Goal: Task Accomplishment & Management: Complete application form

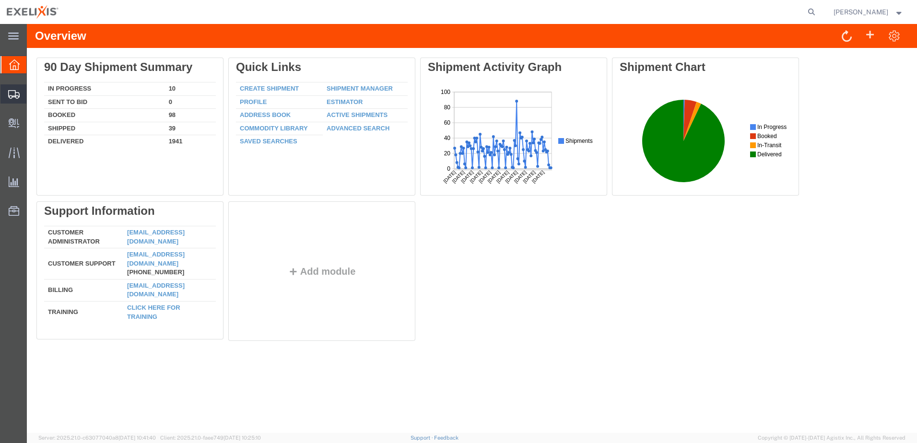
click at [33, 93] on span "Shipments" at bounding box center [29, 93] width 7 height 19
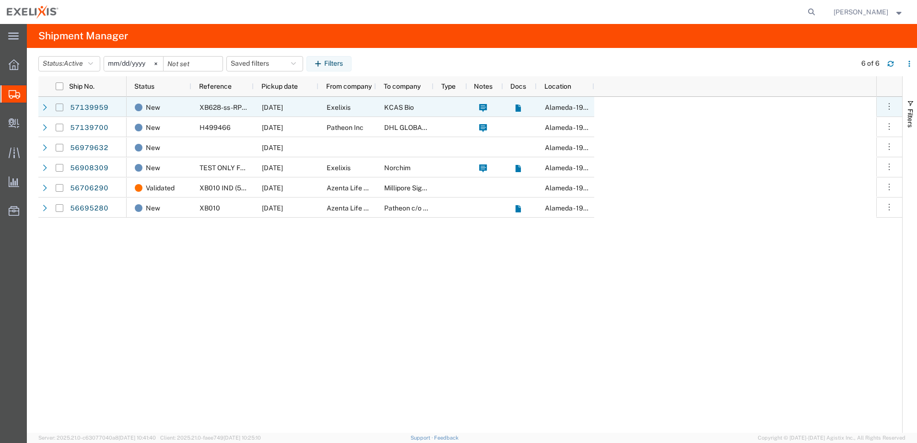
click at [59, 110] on input "Press Space to toggle row selection (unchecked)" at bounding box center [60, 108] width 8 height 8
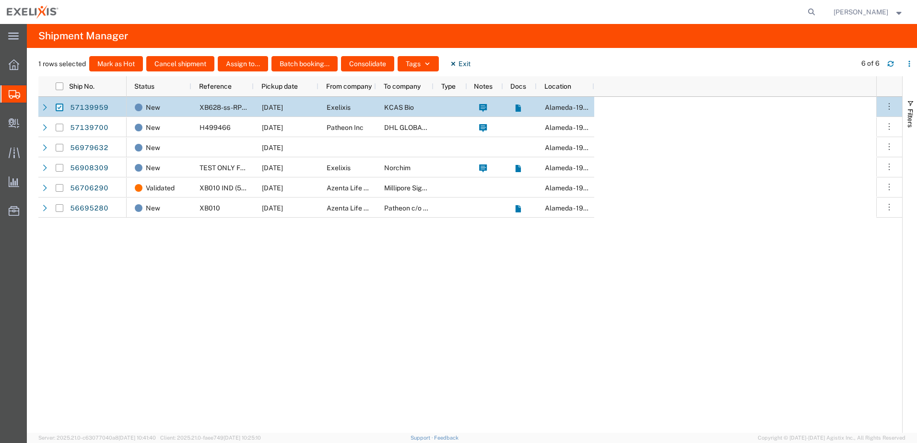
click at [60, 107] on input "Press Space to toggle row selection (checked)" at bounding box center [60, 108] width 8 height 8
checkbox input "false"
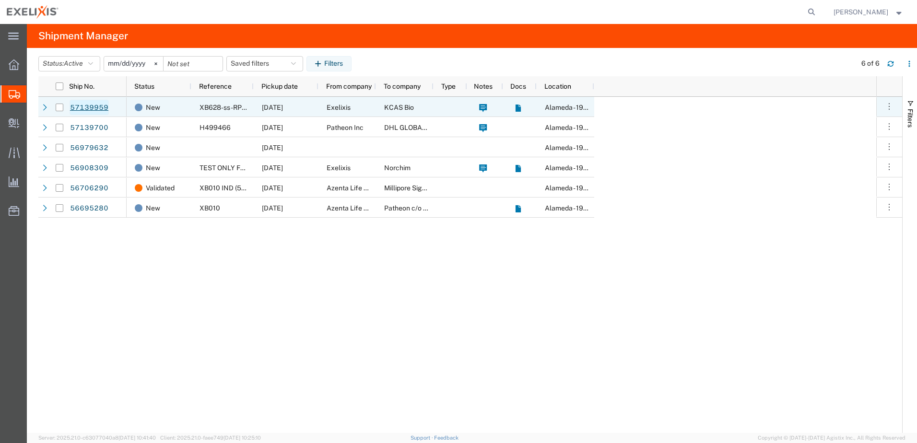
click at [88, 106] on link "57139959" at bounding box center [89, 107] width 39 height 15
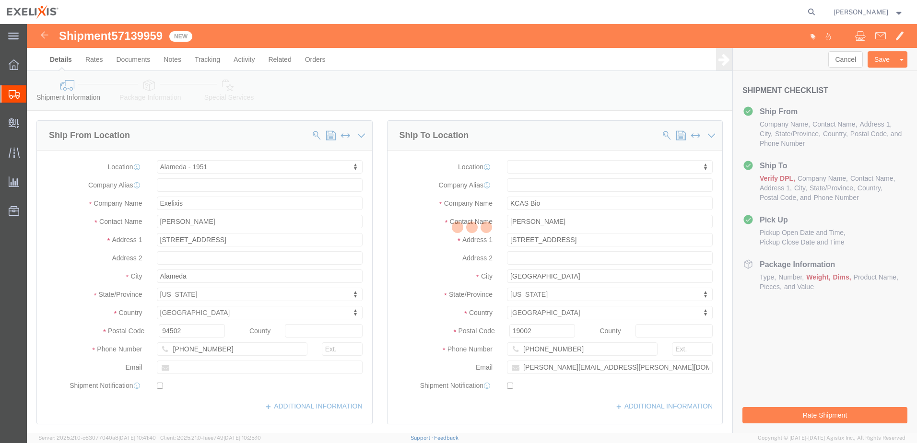
select select "65151"
select select
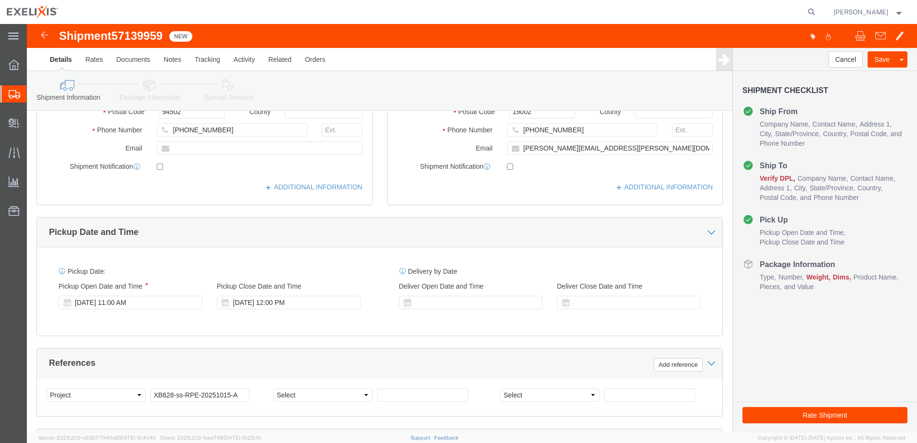
scroll to position [240, 0]
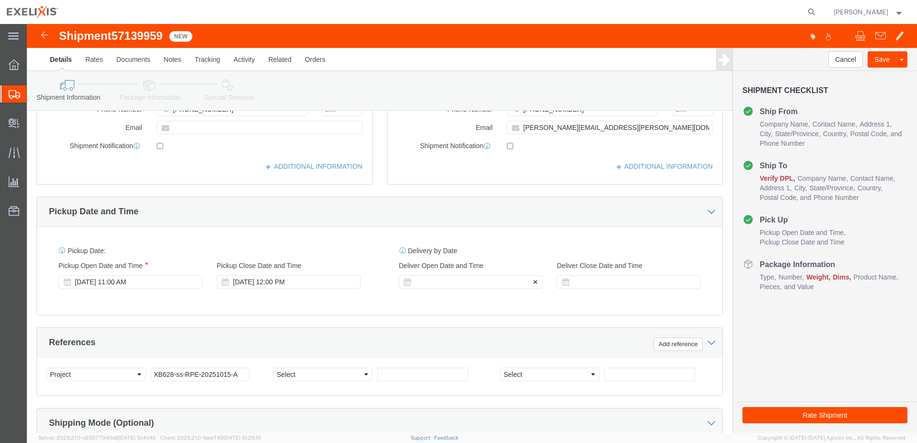
click div
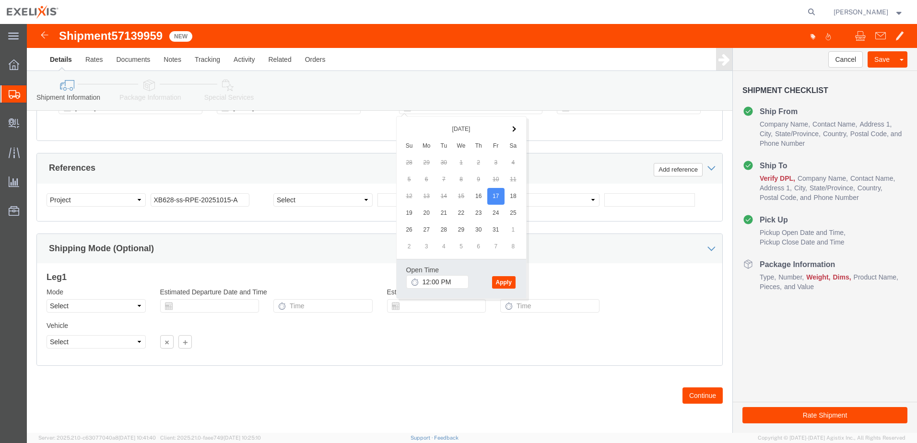
click button "Apply"
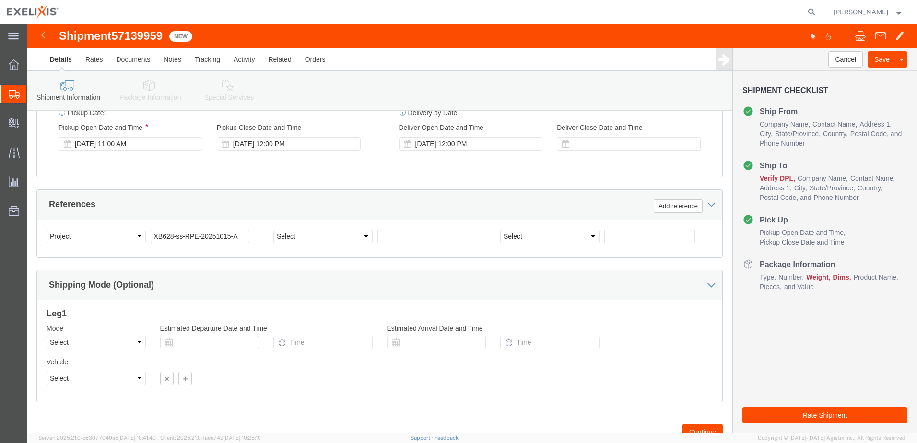
scroll to position [270, 0]
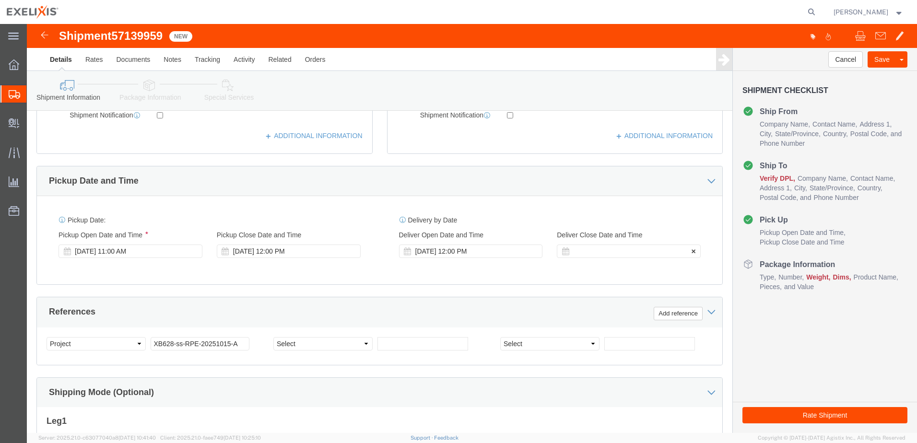
click div
click div "Delivery by Date Delivery Start Date Delivery Start Time Deliver Open Date and …"
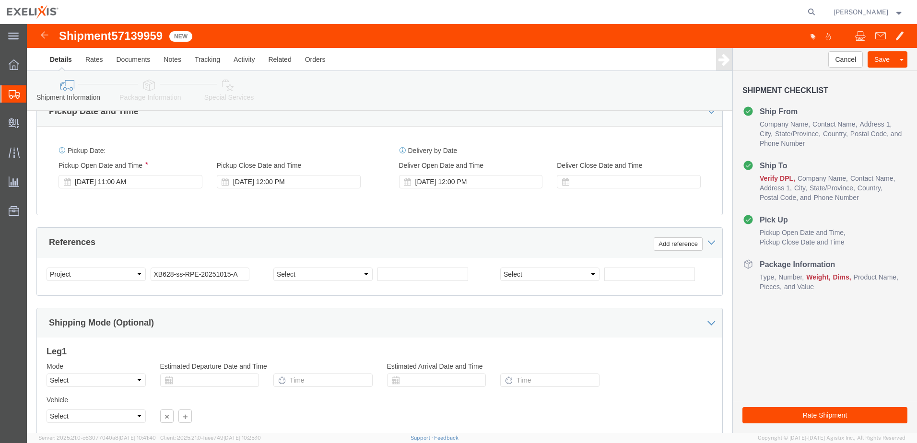
scroll to position [414, 0]
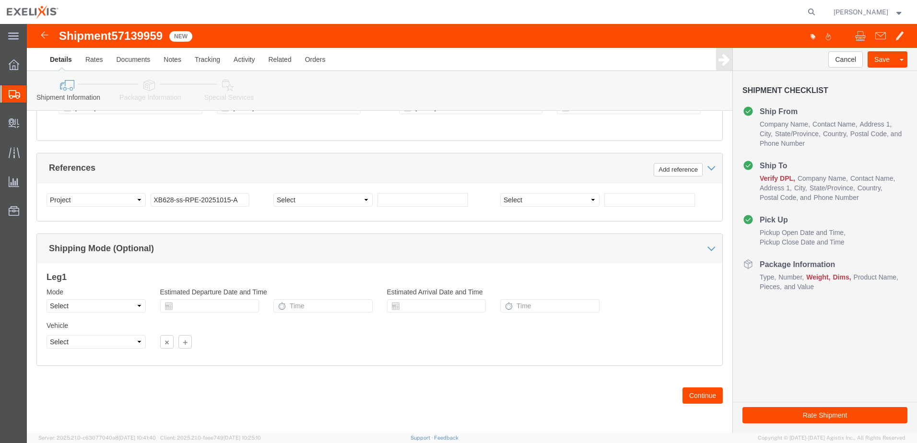
drag, startPoint x: 672, startPoint y: 372, endPoint x: 633, endPoint y: 383, distance: 40.2
click button "Continue"
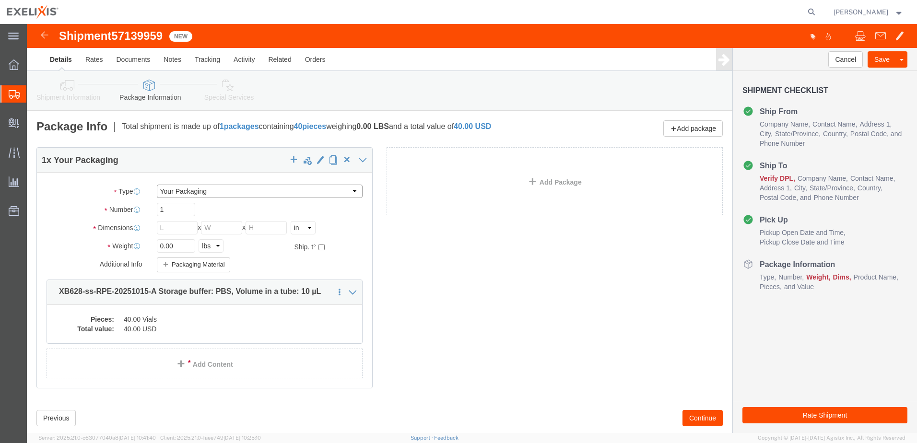
click select "Select BCK Boxes BIOSYSTEM I BIOSYSTEM II BIOSYSTEM III Bale(s) Basket(s) Bolt(…"
select select "CD16"
click select "Select BCK Boxes BIOSYSTEM I BIOSYSTEM II BIOSYSTEM III Bale(s) Basket(s) Bolt(…"
type input "15.75"
type input "14.00"
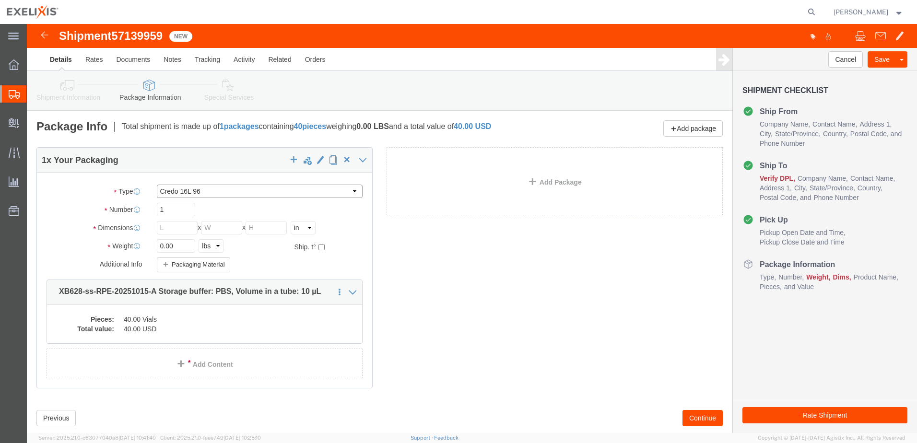
type input "14.13"
type input "FROM_2_TO_8"
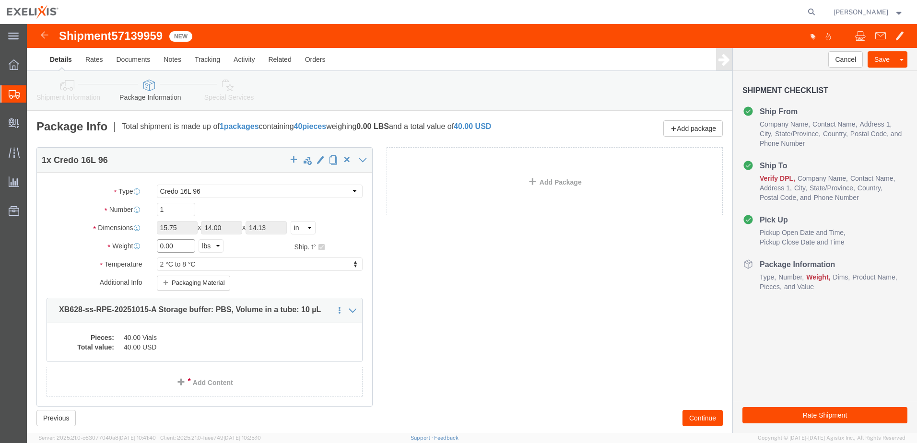
click input "0.00"
drag, startPoint x: 155, startPoint y: 223, endPoint x: 102, endPoint y: 227, distance: 52.8
click div "Weight 0.00 Select kgs lbs Ship. t°"
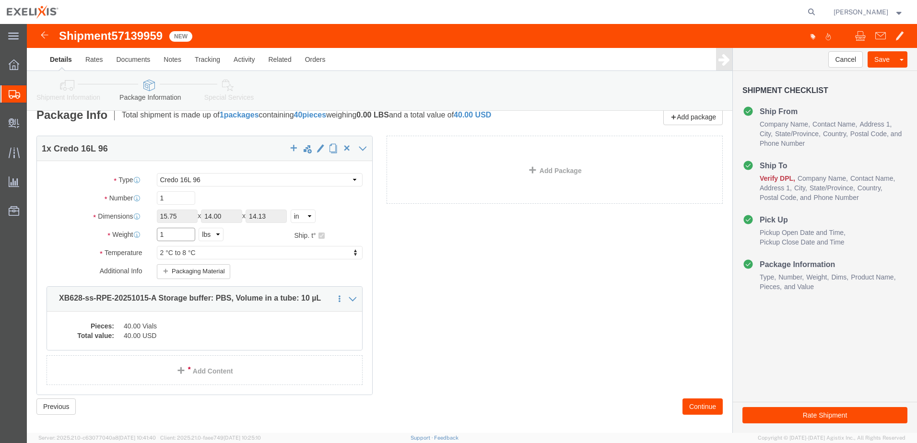
scroll to position [23, 0]
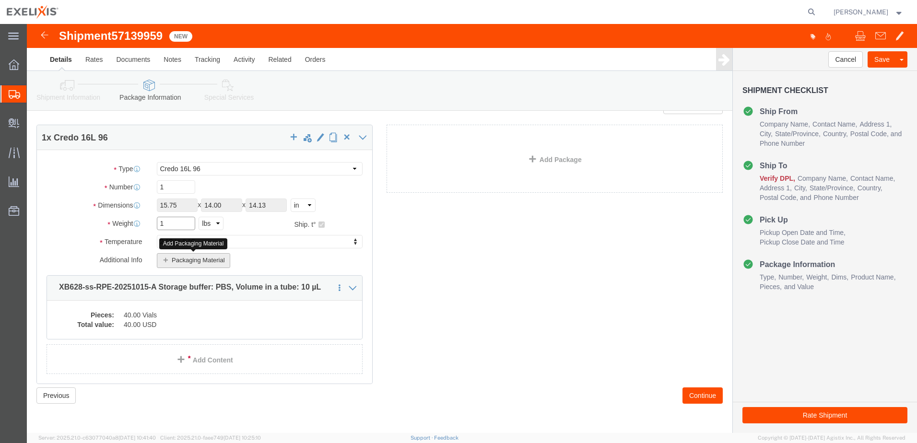
type input "1"
click icon "button"
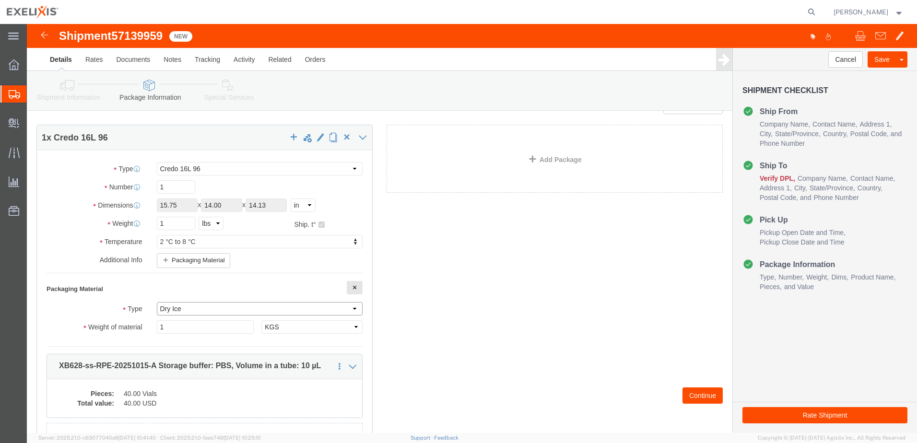
click select "Dry Ice [MEDICAL_DATA](s) [MEDICAL_DATA]"
click div "1 x Credo 16L 96 Package Type Select BCK Boxes BIOSYSTEM I BIOSYSTEM II BIOSYST…"
click span "button"
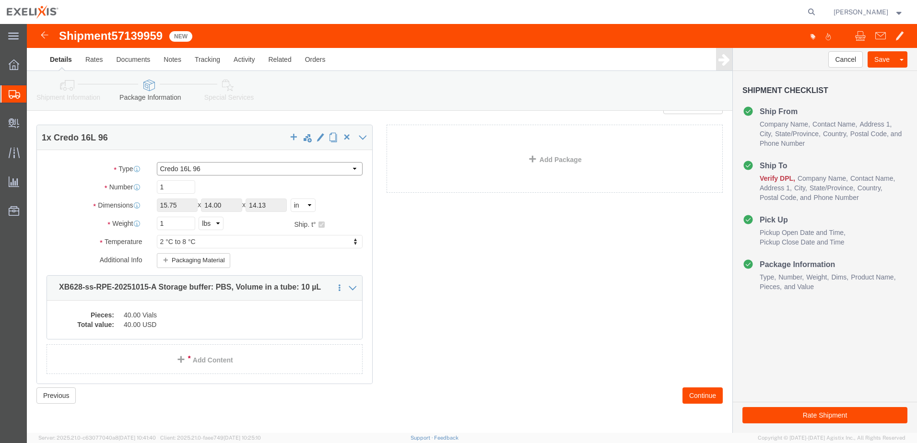
click select "Select BCK Boxes BIOSYSTEM I BIOSYSTEM II BIOSYSTEM III Bale(s) Basket(s) Bolt(…"
click div "1 x Credo 16L 96 Package Type Select BCK Boxes BIOSYSTEM I BIOSYSTEM II BIOSYST…"
click icon
click p "XB628-ss-RPE-20251015-A Storage buffer: PBS, Volume in a tube: 10 µL"
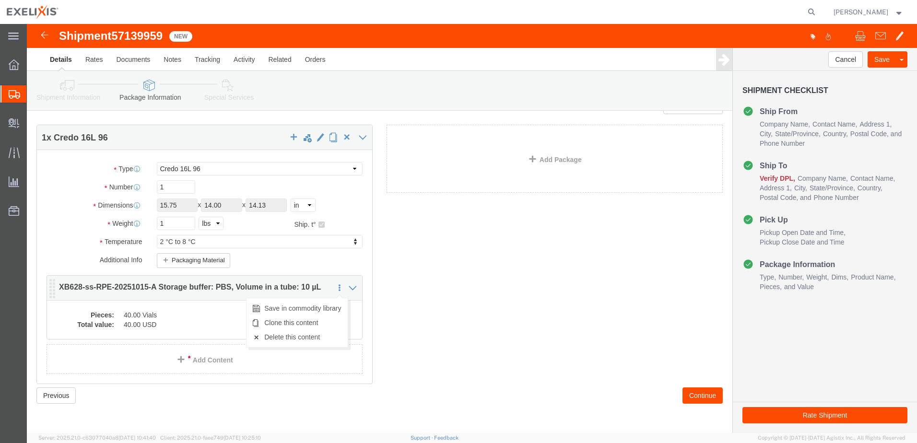
click icon
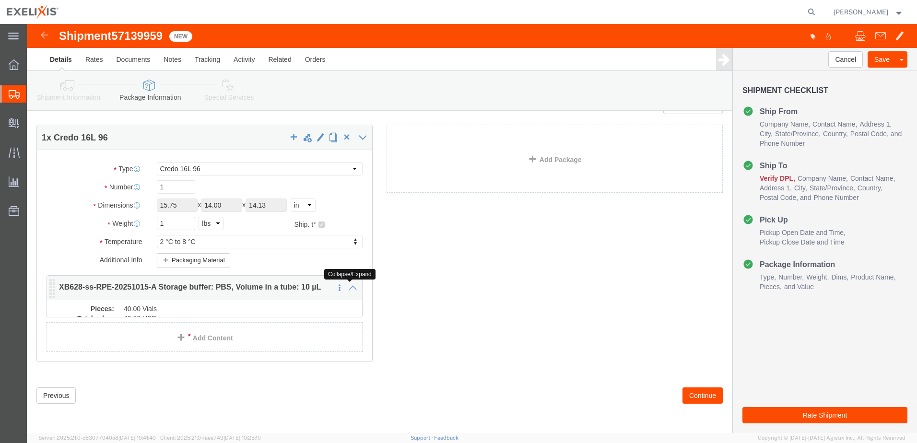
scroll to position [2, 0]
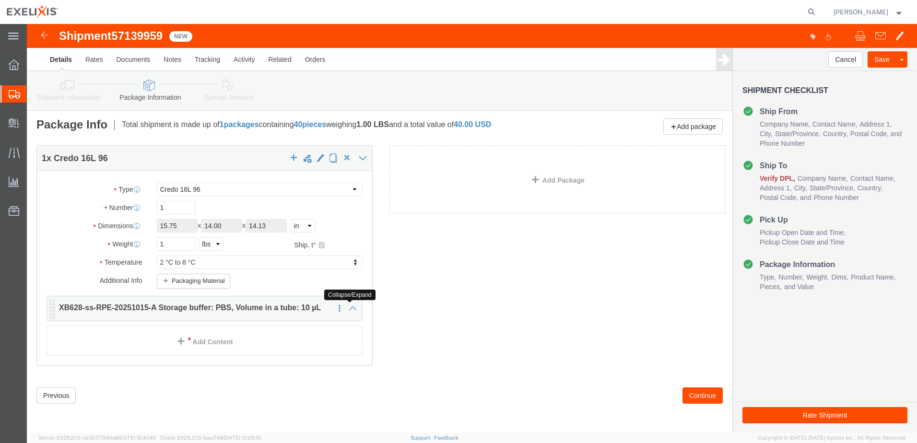
click icon
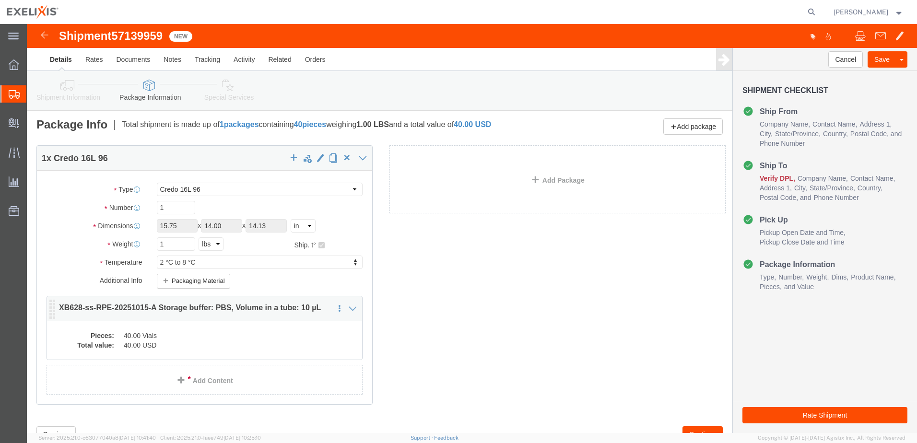
scroll to position [23, 0]
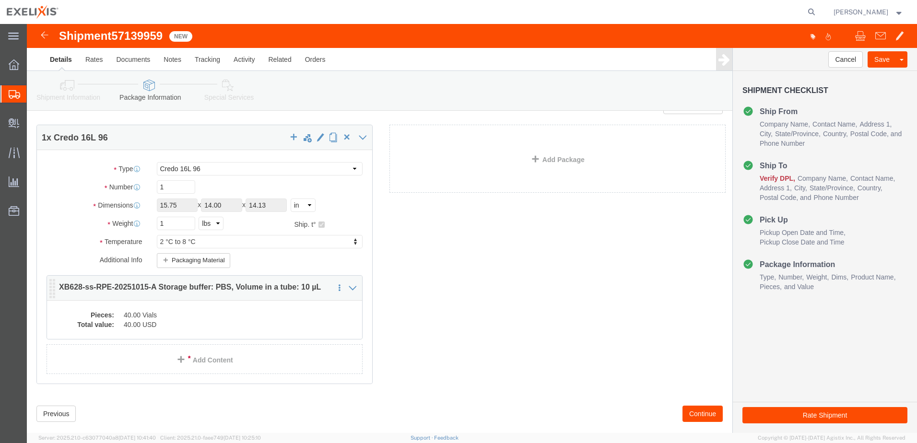
click dt "Pieces:"
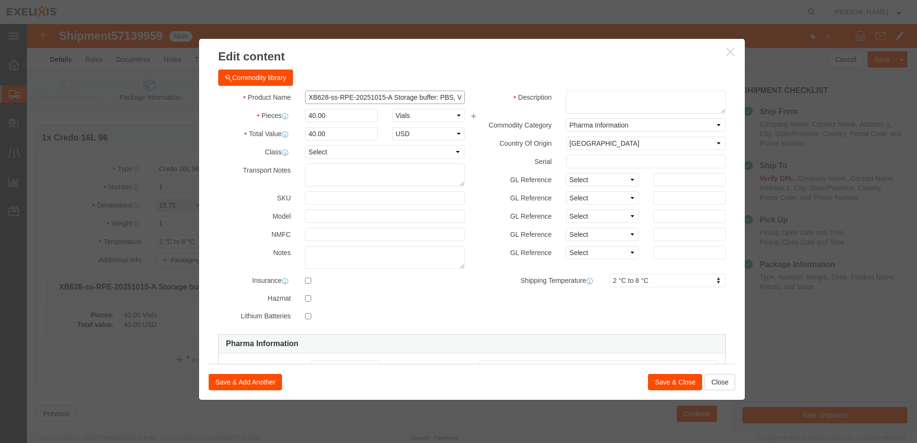
scroll to position [0, 69]
drag, startPoint x: 277, startPoint y: 72, endPoint x: 452, endPoint y: 82, distance: 175.3
click div "Product Name XB628-ss-RPE-20251015-A Storage buffer: PBS, Volume in a tube: 10 …"
click textarea
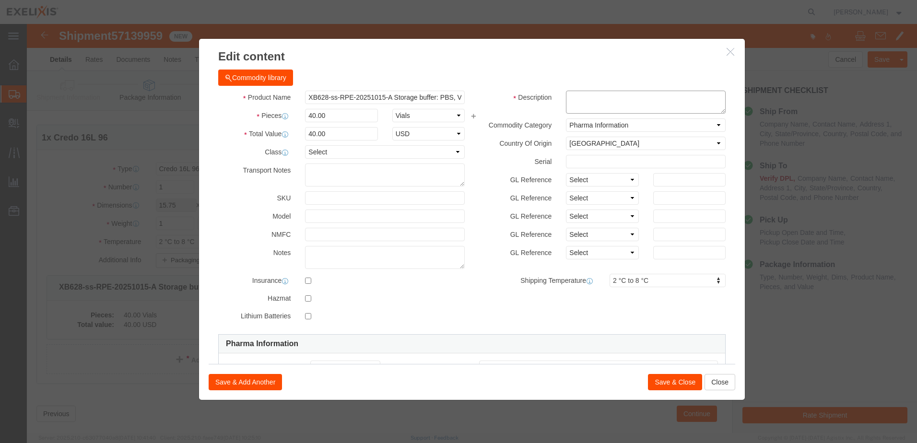
paste textarea "XB628-ss-RPE-20251015-A Storage buffer: PBS, Volume in a tube: 10 µL"
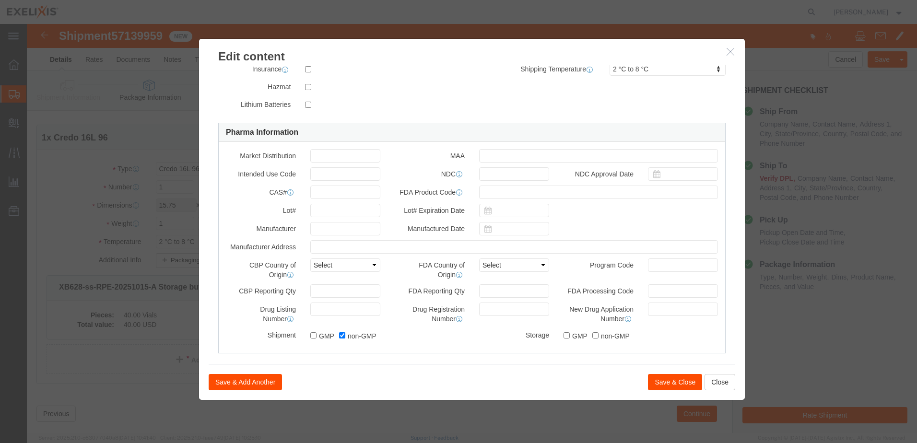
scroll to position [222, 0]
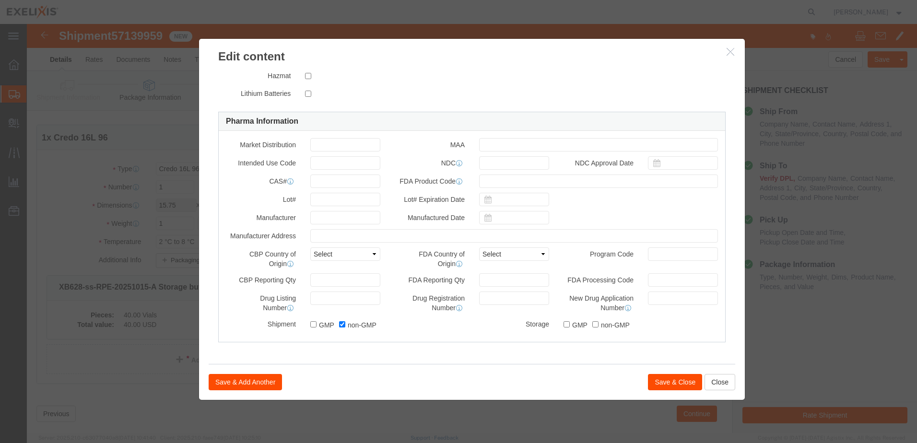
type textarea "XB628-ss-RPE-20251015-A Storage buffer: PBS, Volume in a tube: 10 µL"
click button "Save & Close"
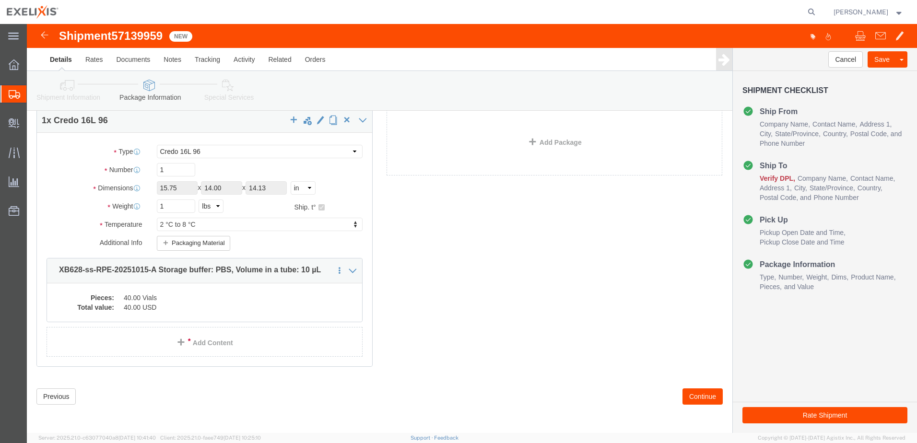
scroll to position [41, 0]
click button "Continue"
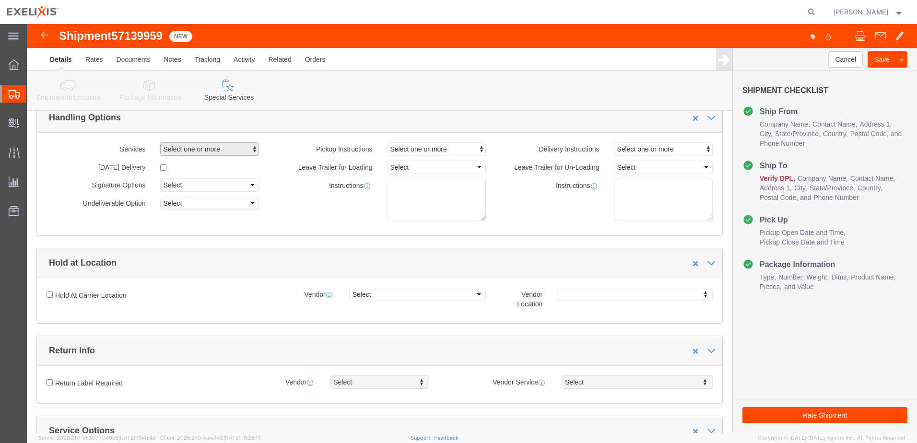
click span "Select one or more"
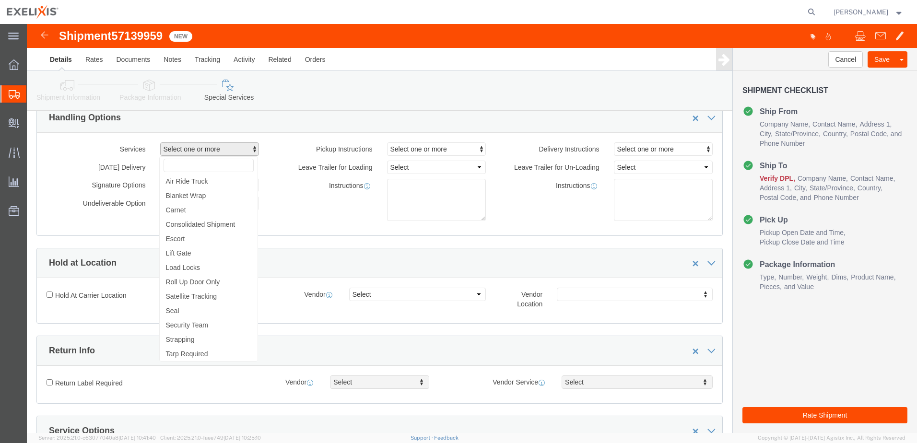
click span "Select one or more"
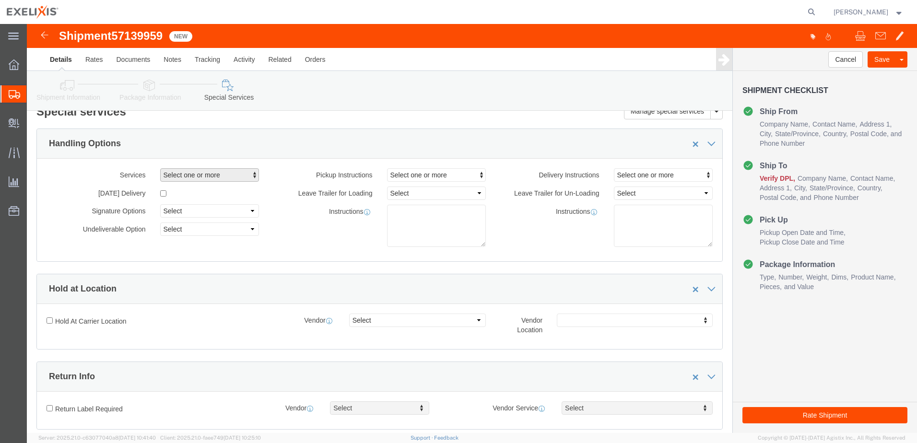
scroll to position [0, 0]
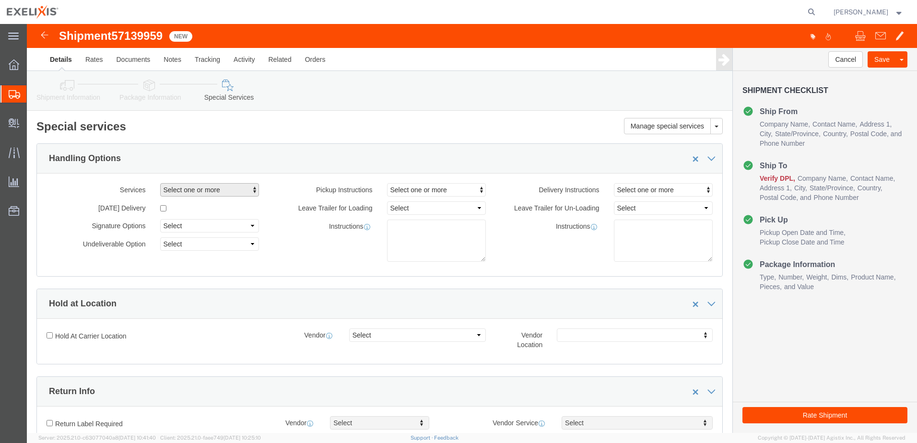
click span "Select one or more"
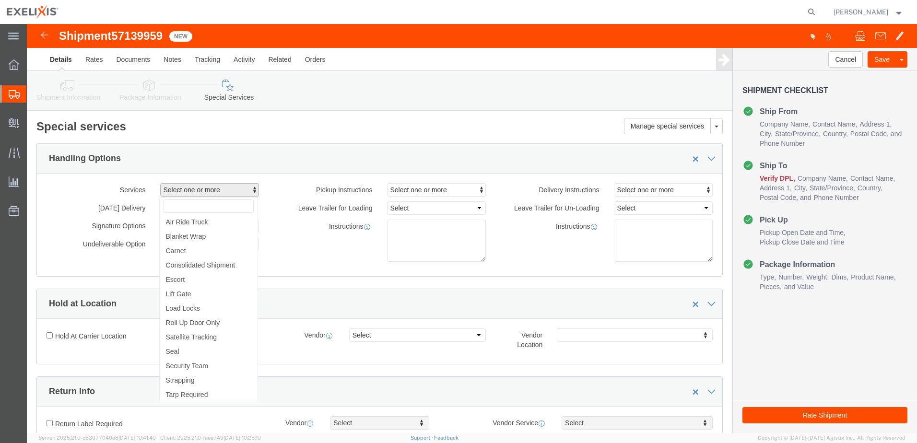
click span "Select one or more"
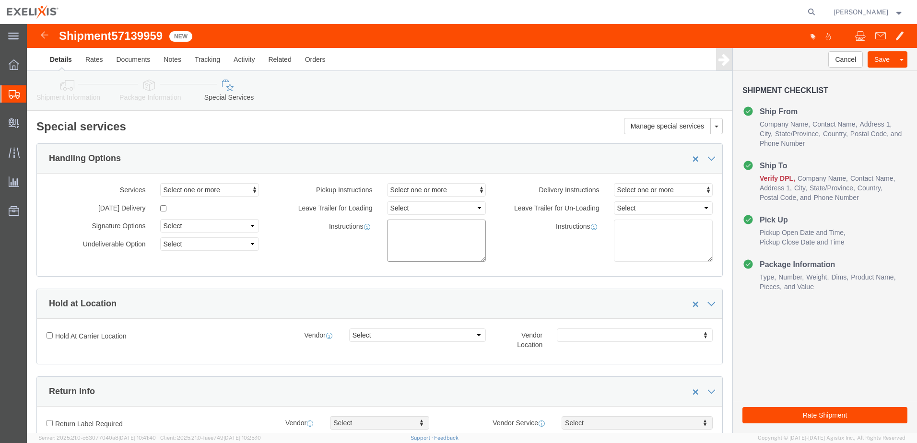
click textarea
type textarea "Provide 1 TTU and Credo Box"
click span "button"
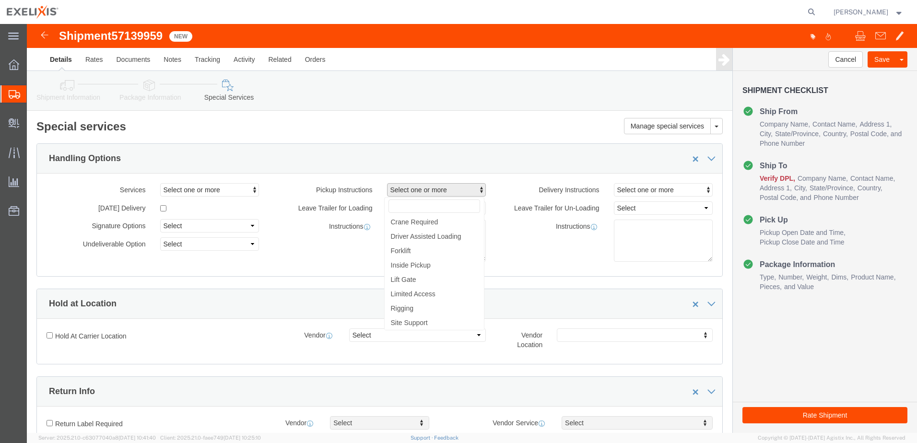
click span "button"
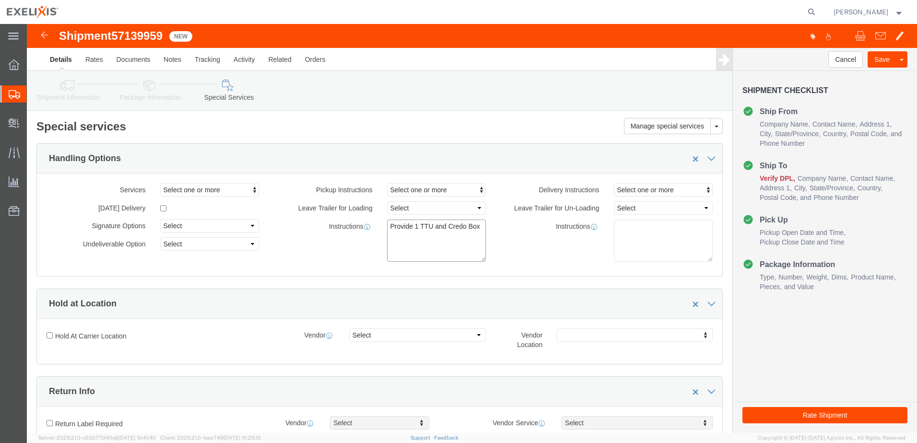
drag, startPoint x: 453, startPoint y: 205, endPoint x: 362, endPoint y: 210, distance: 91.2
click textarea "Provide 1 TTU and Credo Box"
click textarea
paste textarea "Provide 1 TTU and Credo Box"
drag, startPoint x: 615, startPoint y: 201, endPoint x: 572, endPoint y: 202, distance: 42.2
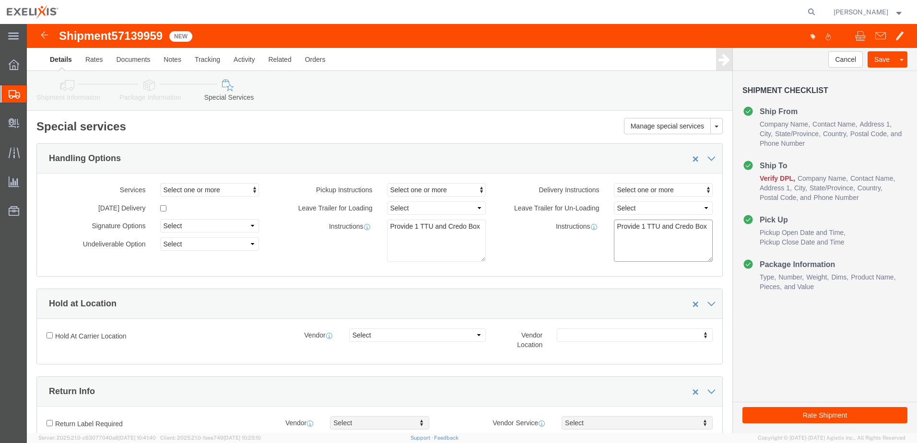
click div "Instructions Provide 1 TTU and Credo Box"
click textarea "Provide 1 TTU and Credo Box"
click textarea "Provide TTU and Credo Box"
drag, startPoint x: 669, startPoint y: 202, endPoint x: 629, endPoint y: 203, distance: 39.8
click textarea "Provide TTU and Credo Box"
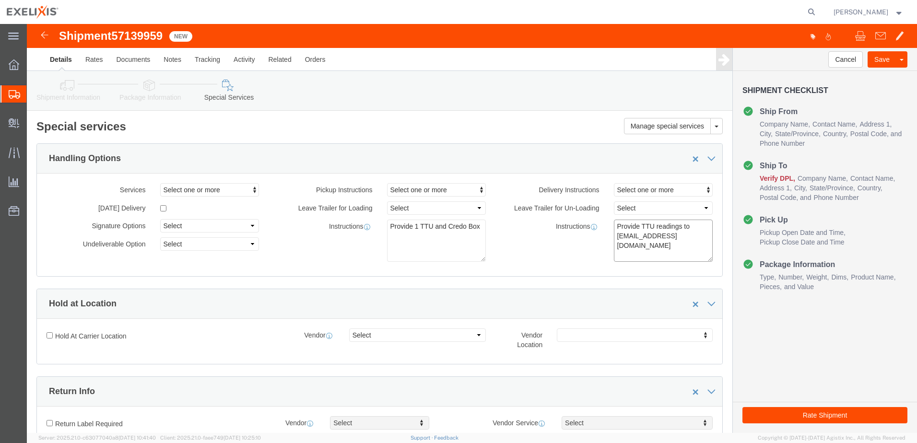
type textarea "Provide TTU readings to [EMAIL_ADDRESS][DOMAIN_NAME]"
click div "Instructions Provide TTU readings to [EMAIL_ADDRESS][DOMAIN_NAME]"
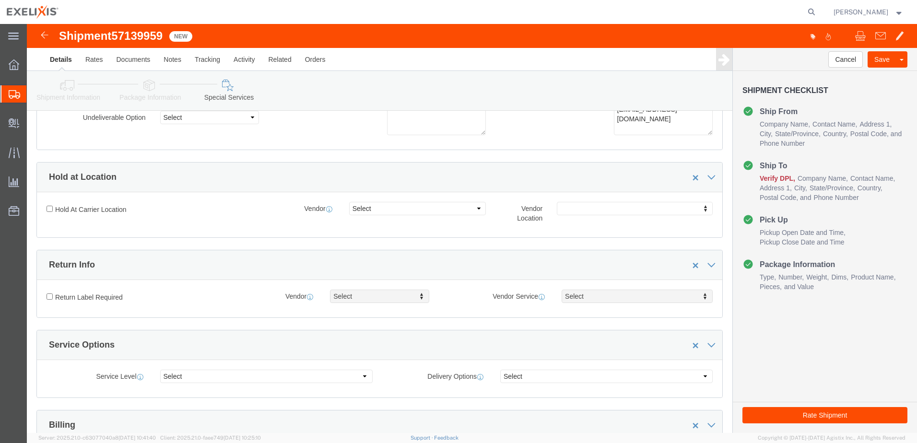
scroll to position [144, 0]
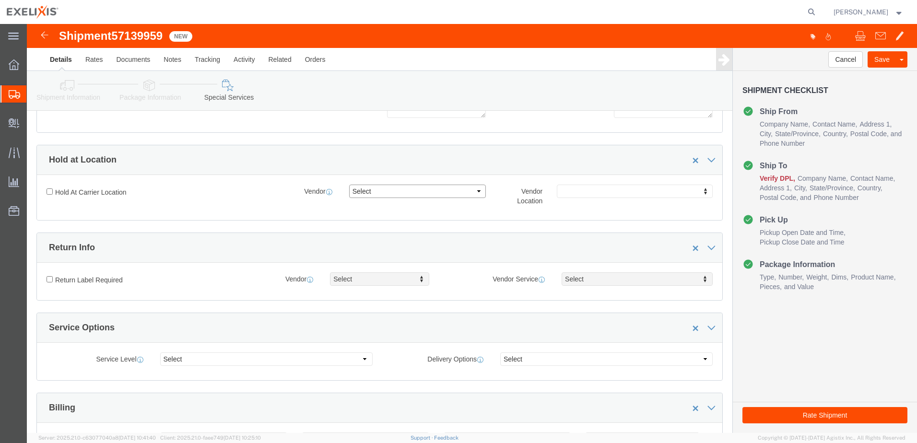
click select "Select FedEx Freight UPS FedEx Express DHL"
click div "Manage special services Handling Options Hold at Location Return Info Service O…"
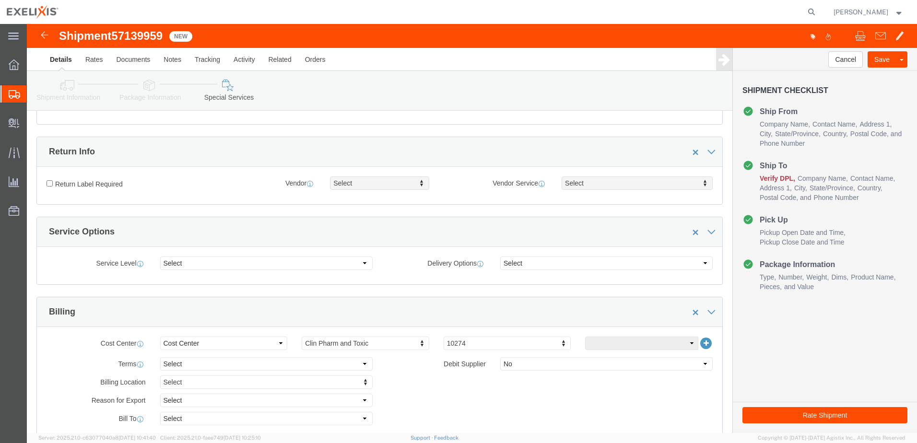
scroll to position [288, 0]
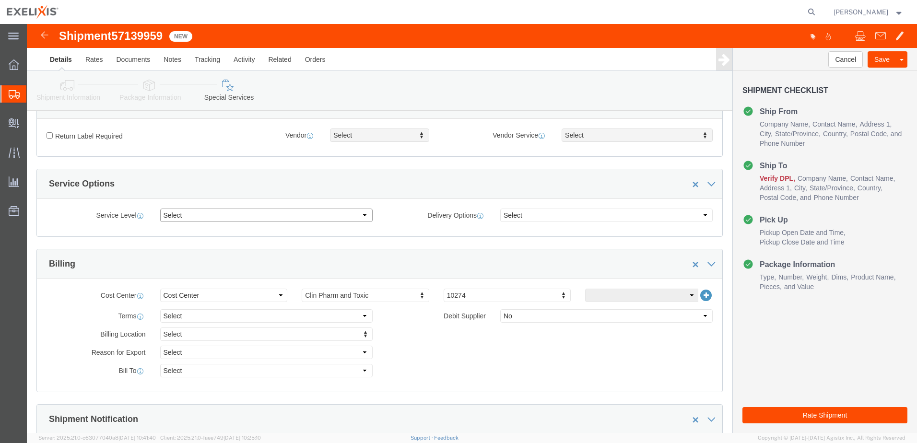
click select "Select 1 Day 2 Day 3-5 Day Economy 5+ Day"
select select "1 Day"
click select "Select 1 Day 2 Day 3-5 Day Economy 5+ Day"
click select "Select ATA DTA DTD"
select select "DTD"
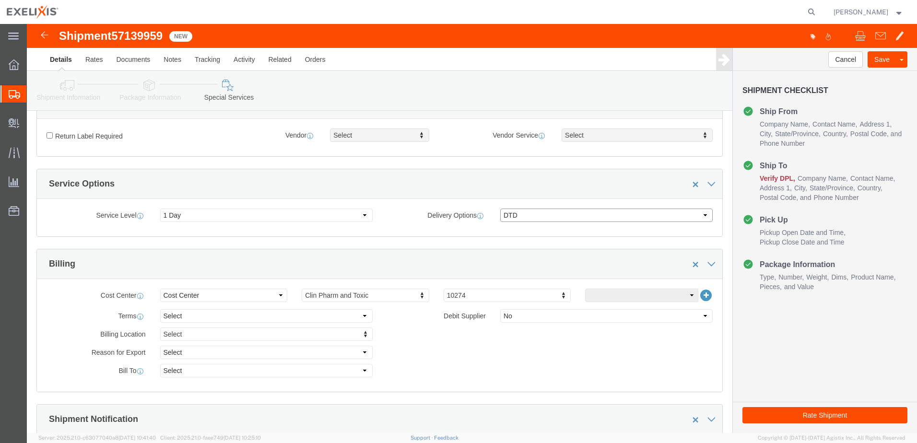
click select "Select ATA DTA DTD"
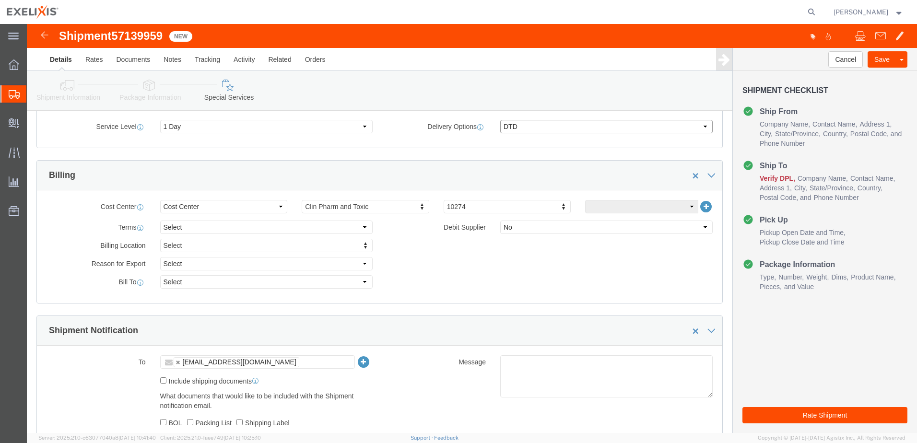
scroll to position [384, 0]
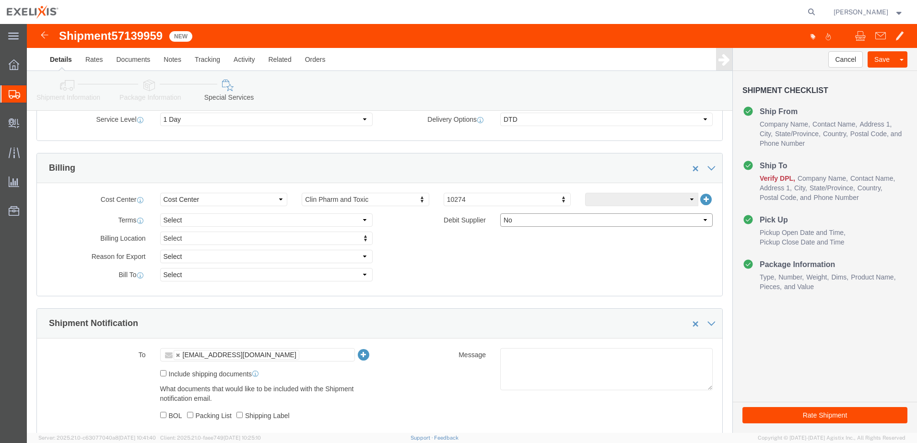
click select "Select Yes No"
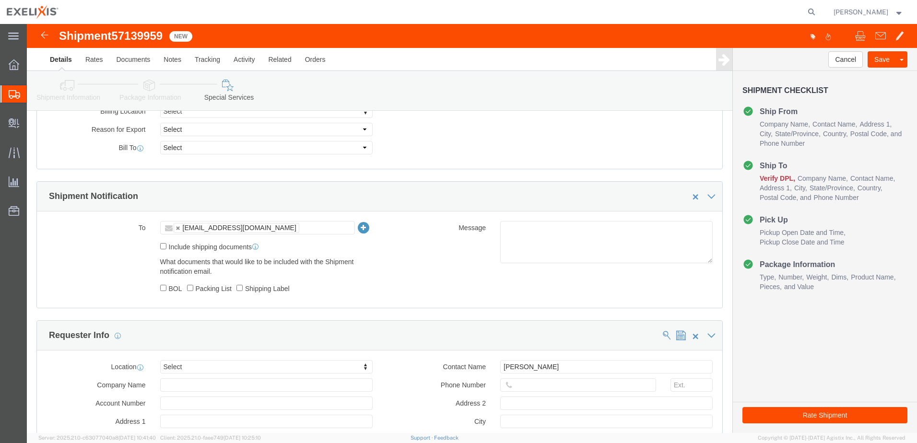
scroll to position [527, 0]
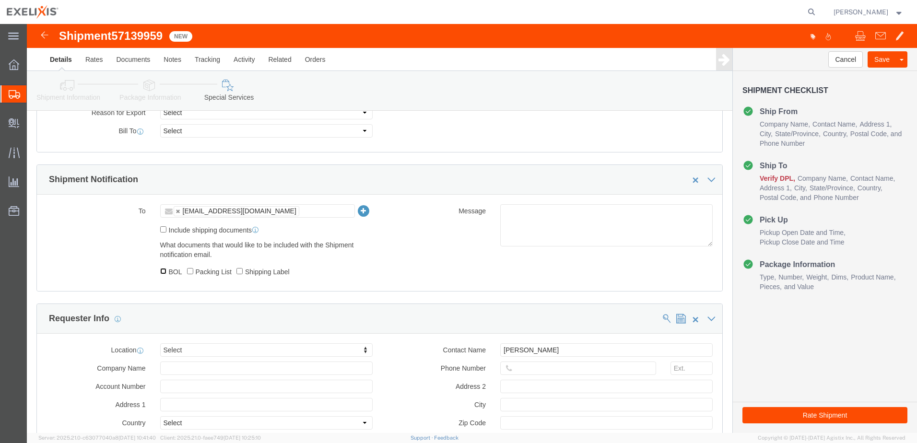
click input "BOL"
checkbox input "true"
click input "Packing List"
checkbox input "true"
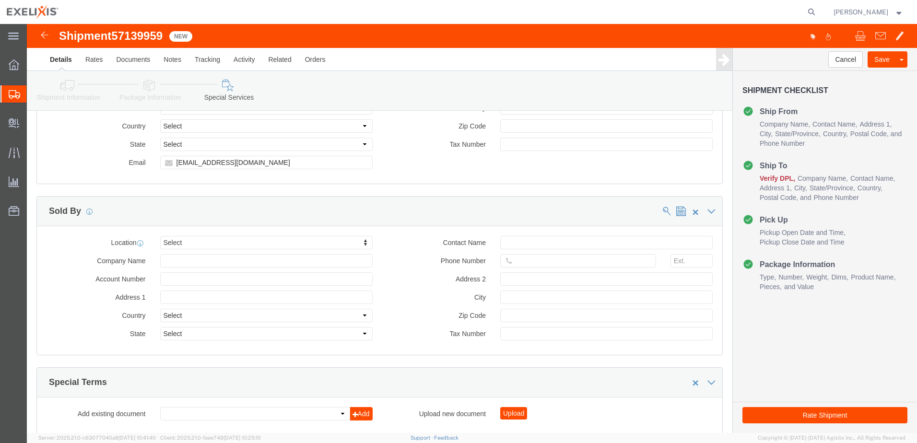
scroll to position [894, 0]
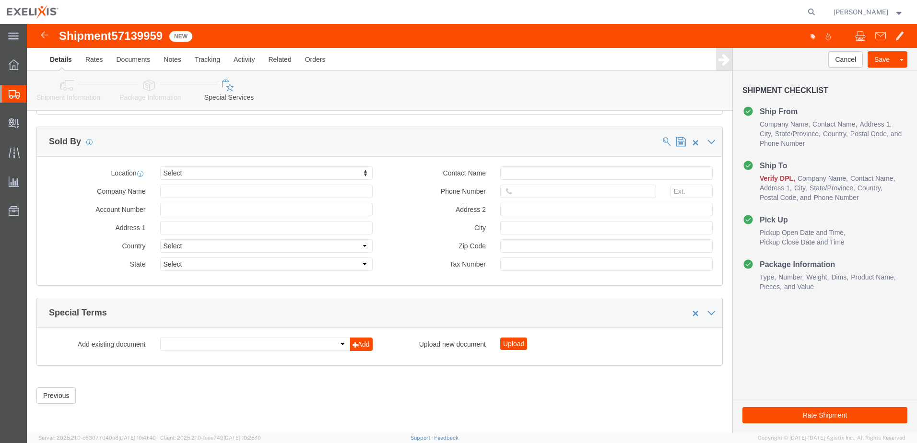
click button "Rate Shipment"
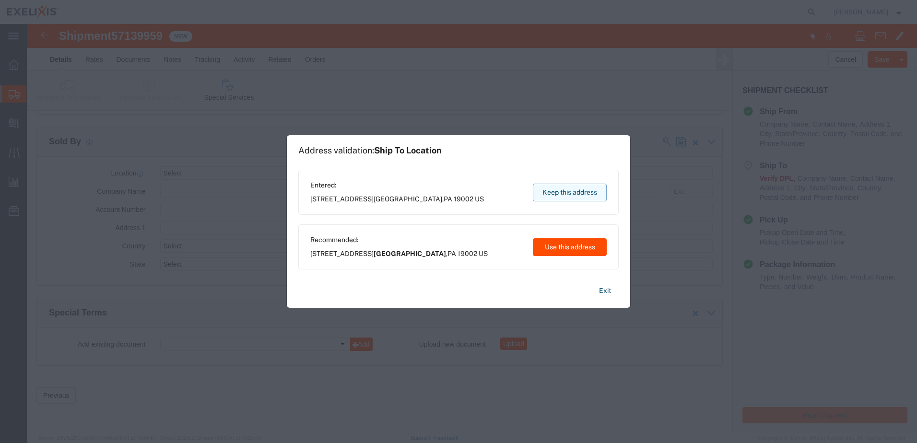
click at [577, 193] on button "Keep this address" at bounding box center [570, 193] width 74 height 18
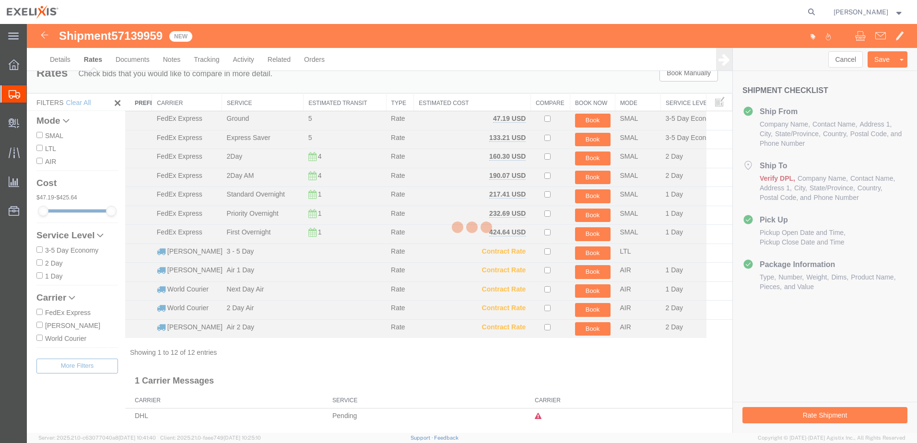
scroll to position [0, 0]
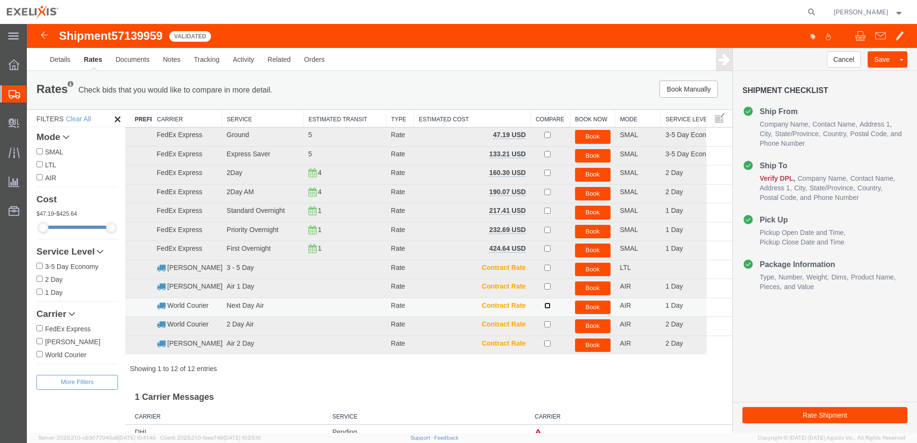
click at [544, 307] on input "checkbox" at bounding box center [547, 306] width 6 height 6
checkbox input "true"
click at [587, 310] on button "Book" at bounding box center [592, 308] width 35 height 14
click at [58, 52] on link "Details" at bounding box center [60, 59] width 34 height 23
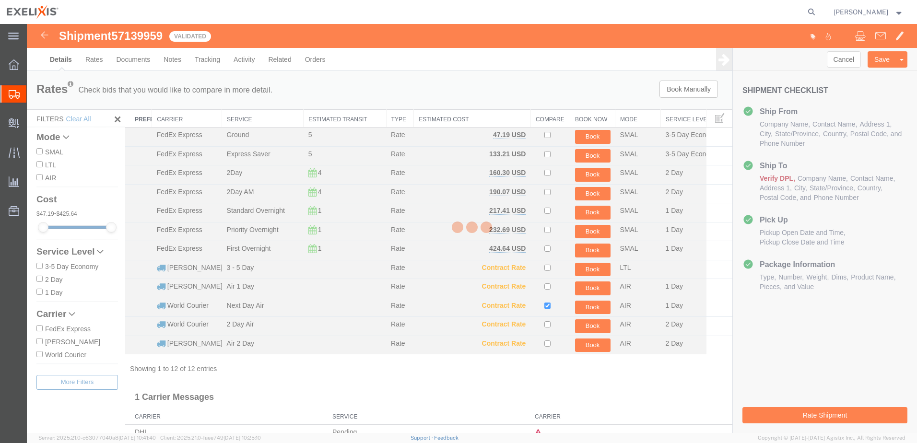
select select "65151"
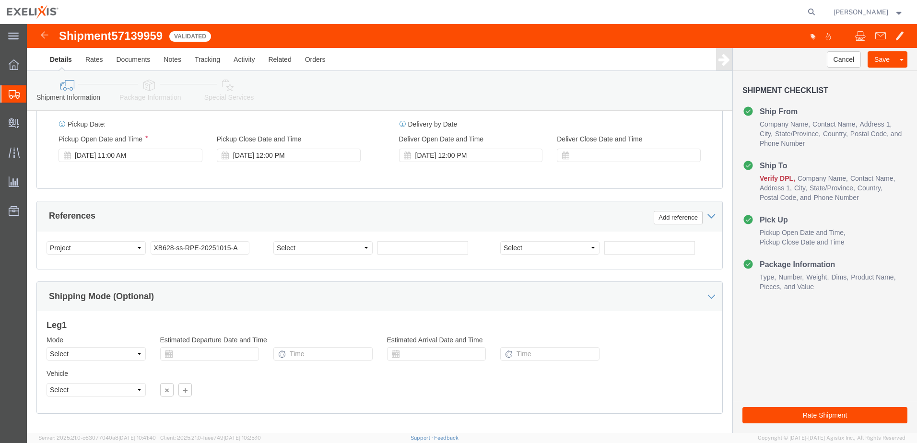
scroll to position [384, 0]
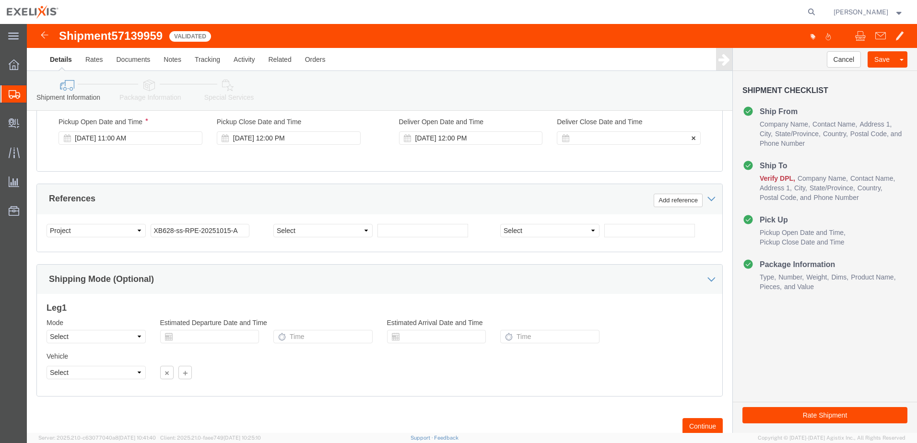
click div
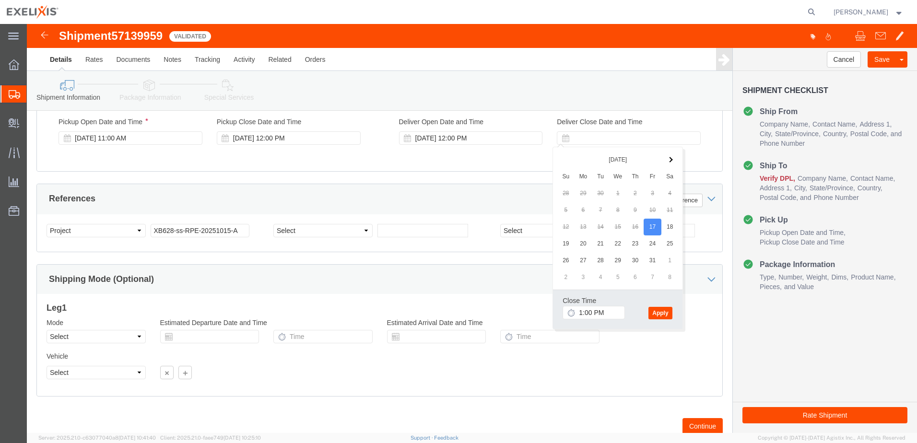
click button "Apply"
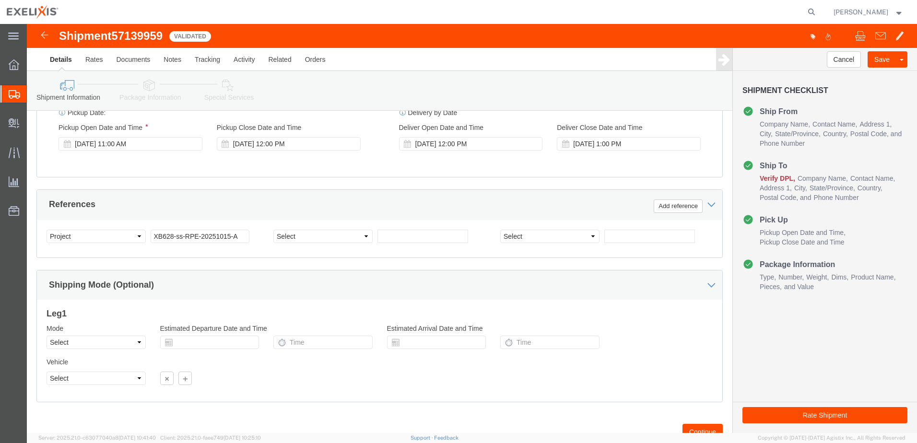
scroll to position [318, 0]
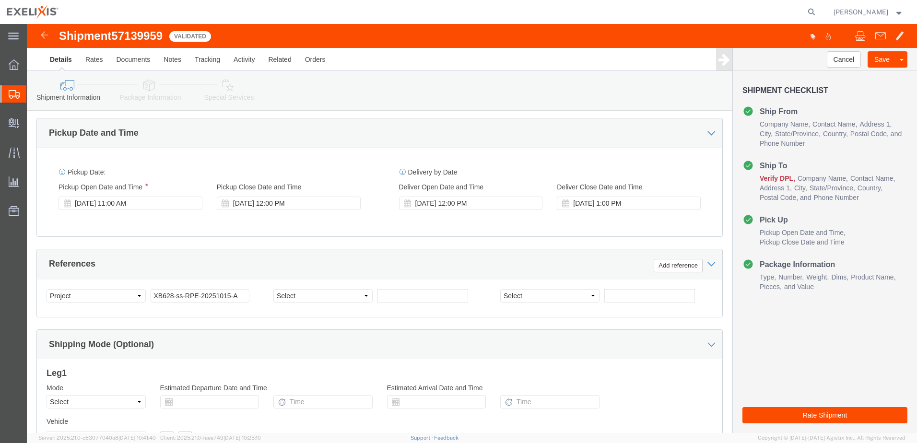
click button "Rate Shipment"
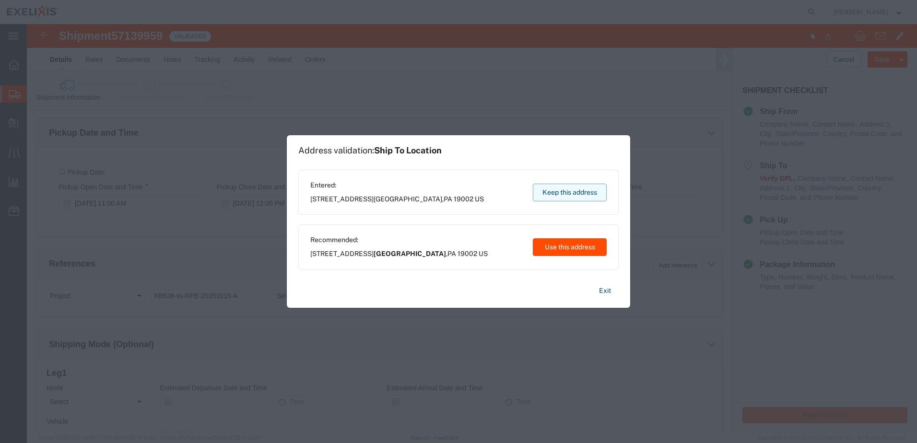
click at [564, 194] on button "Keep this address" at bounding box center [570, 193] width 74 height 18
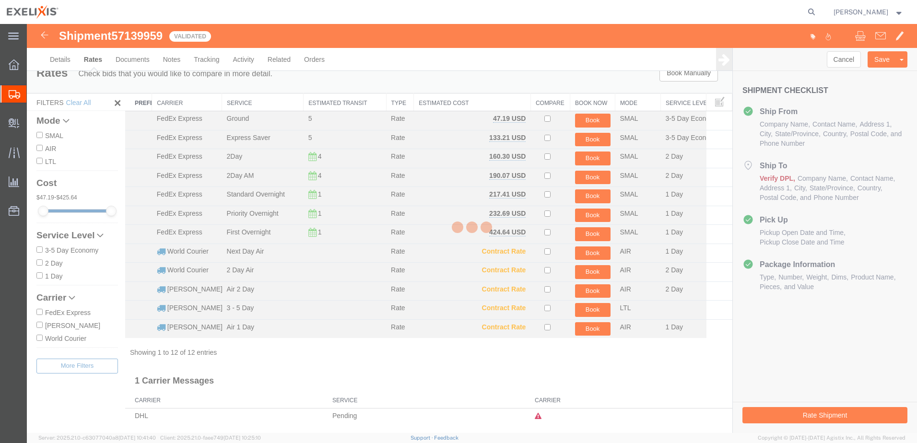
scroll to position [0, 0]
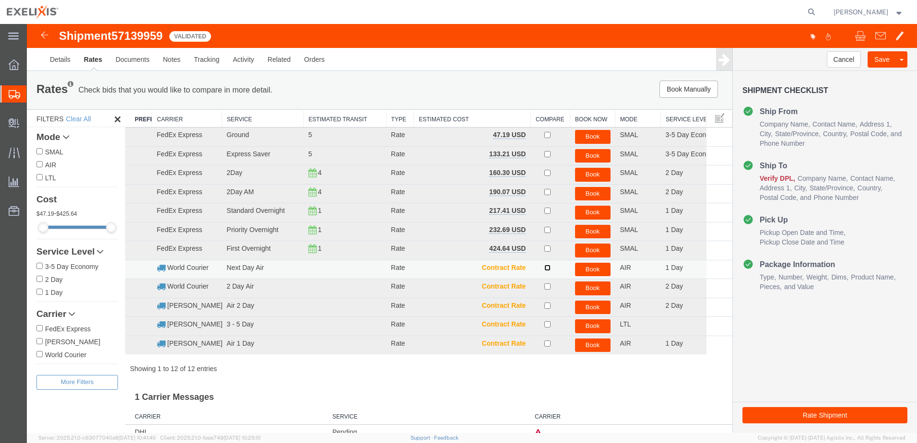
click at [544, 269] on input "checkbox" at bounding box center [547, 268] width 6 height 6
checkbox input "true"
click at [588, 266] on button "Book" at bounding box center [592, 270] width 35 height 14
click at [587, 271] on button "Book" at bounding box center [592, 270] width 35 height 14
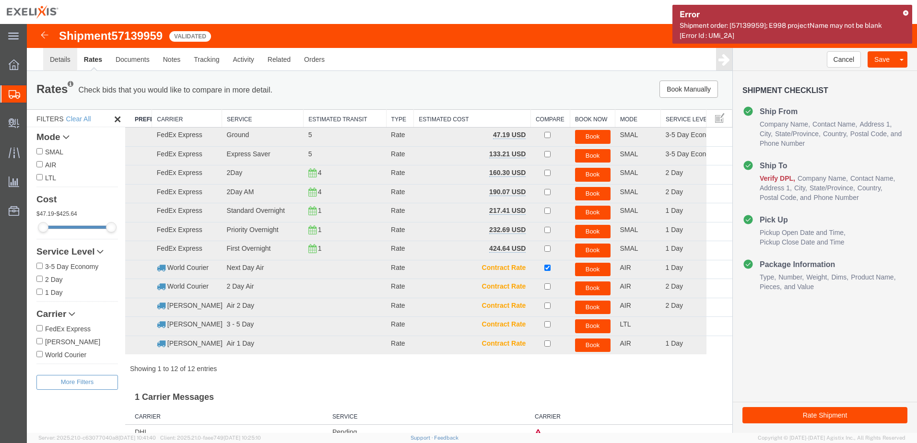
click at [48, 57] on link "Details" at bounding box center [60, 59] width 34 height 23
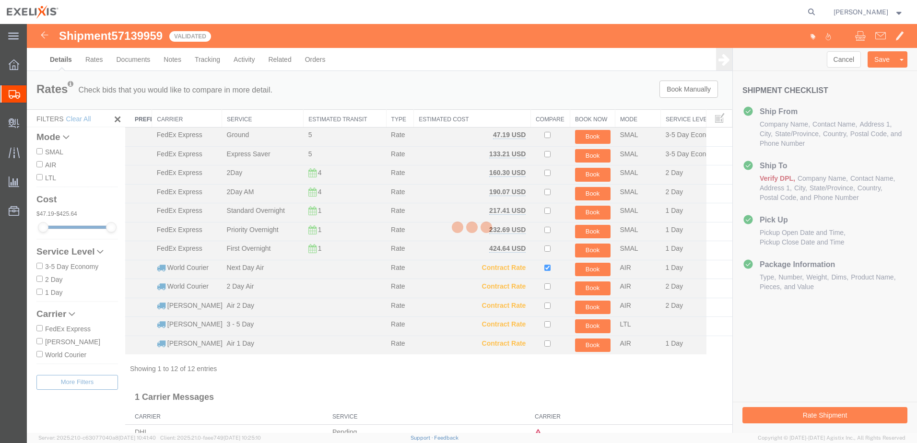
select select "65151"
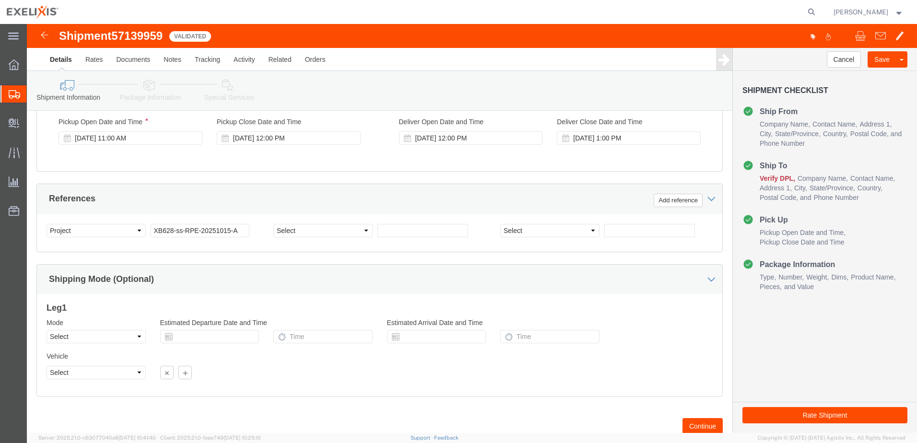
scroll to position [414, 0]
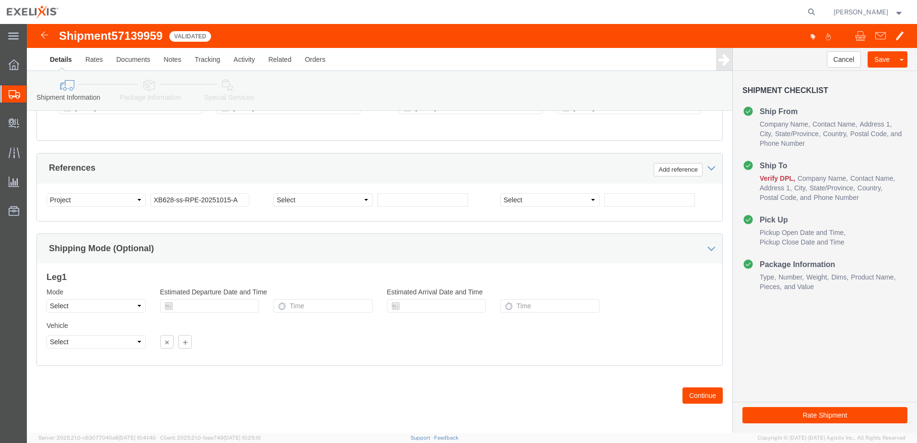
click button "Continue"
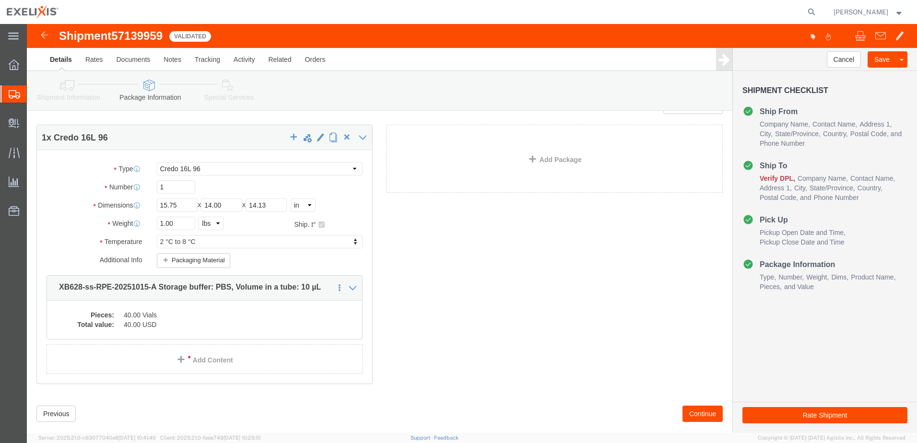
scroll to position [41, 0]
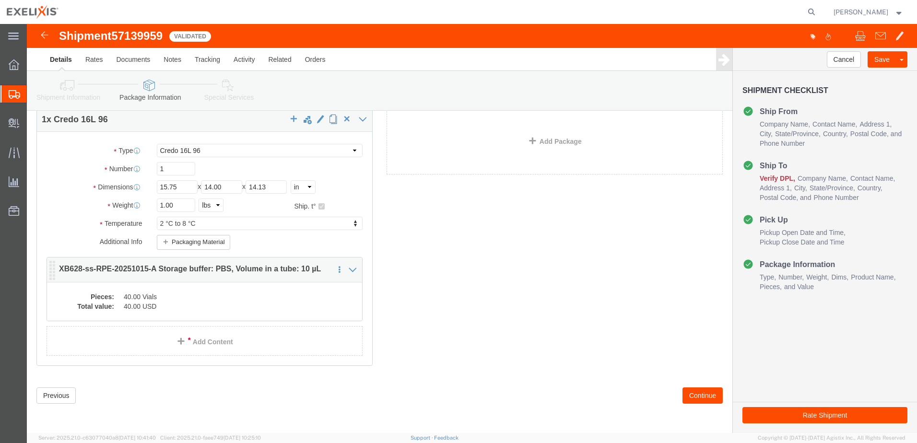
click dt "Pieces:"
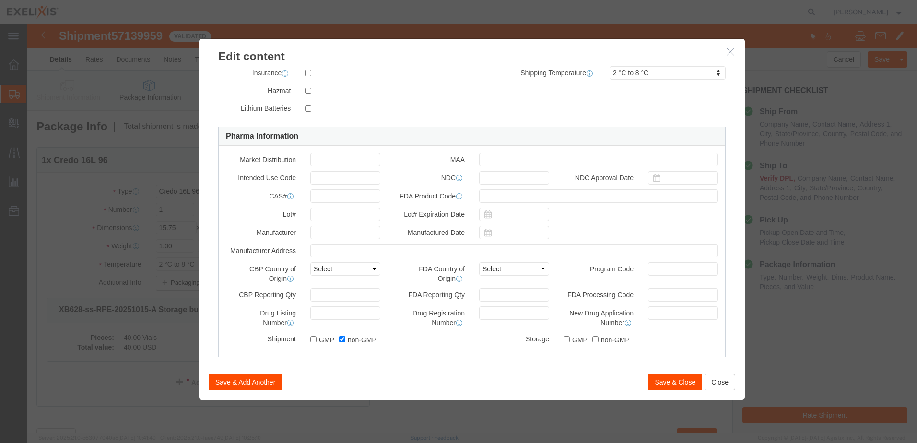
scroll to position [222, 0]
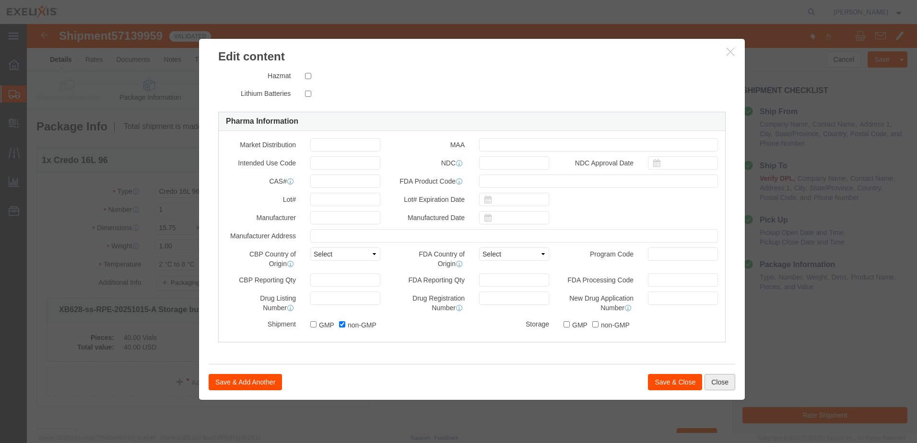
click button "Close"
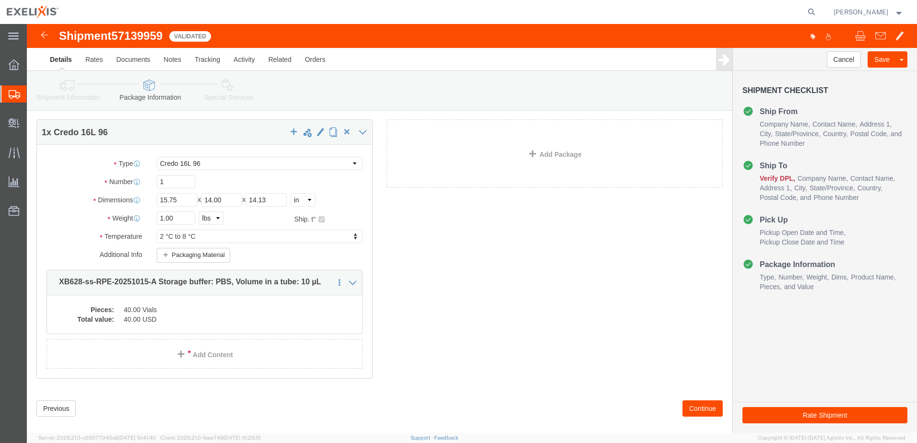
scroll to position [41, 0]
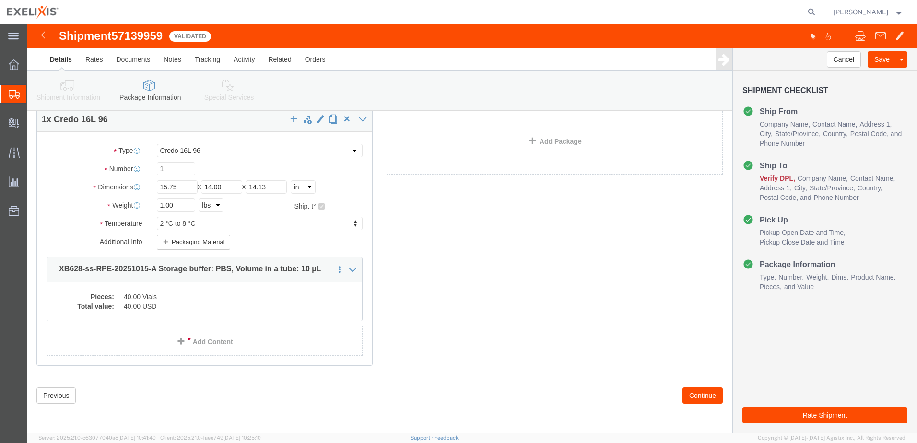
click button "Continue"
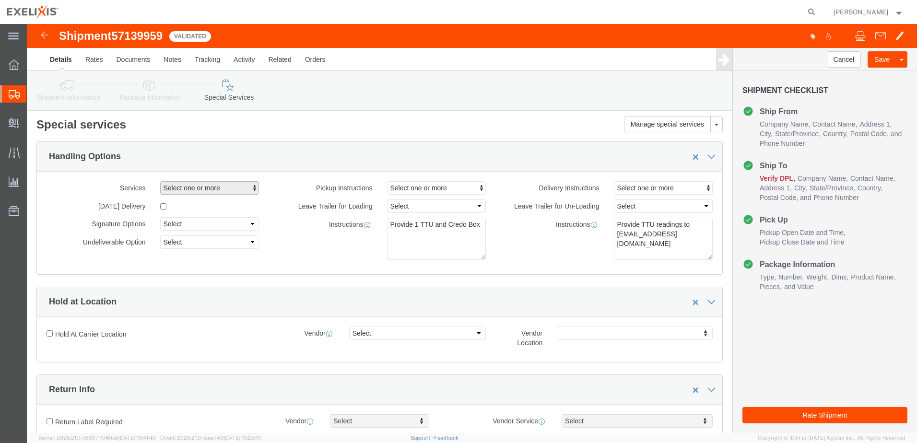
scroll to position [0, 0]
click span "Select one or more"
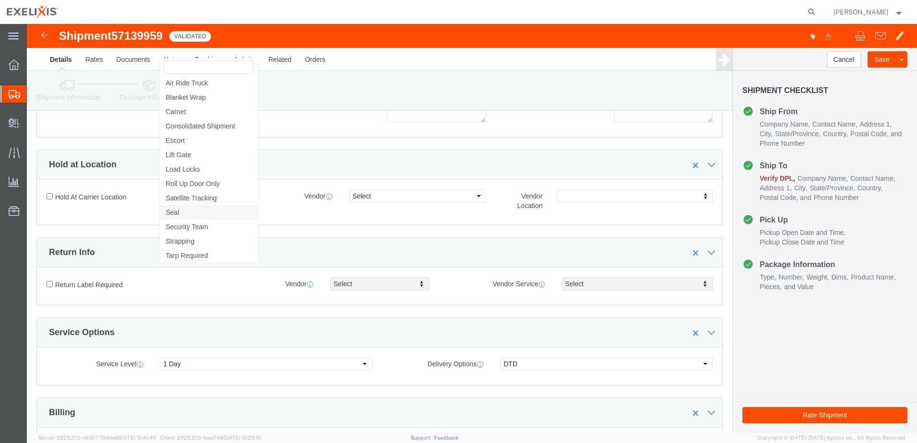
scroll to position [144, 0]
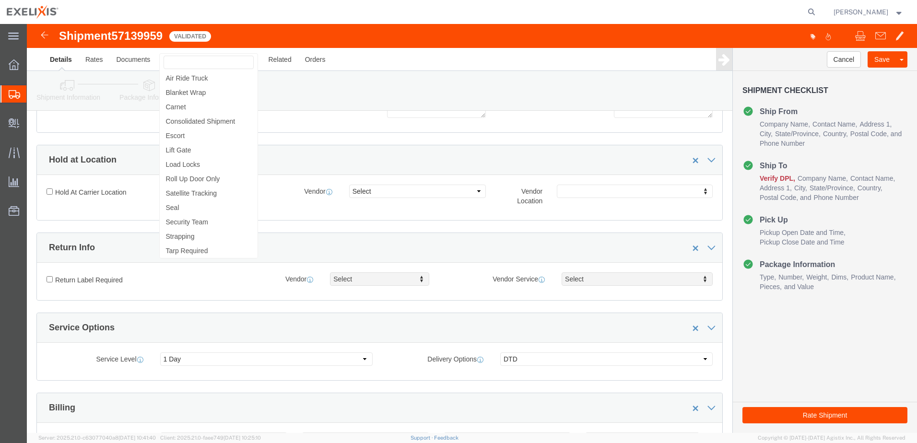
click div "Hold at Location"
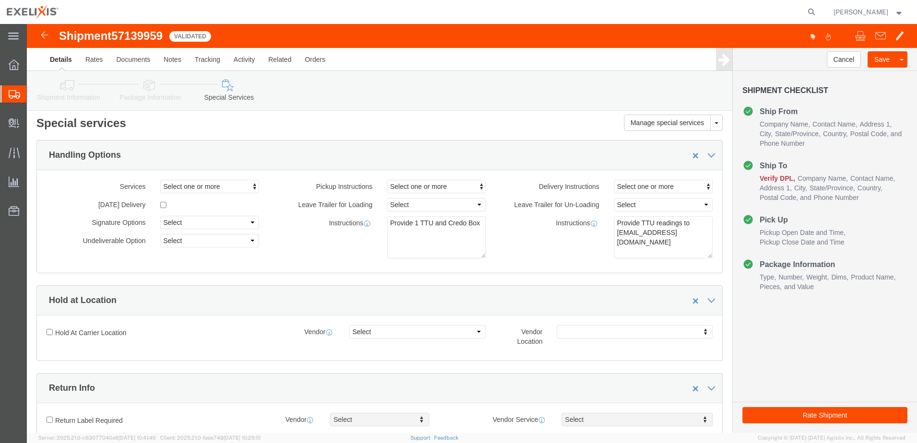
scroll to position [0, 0]
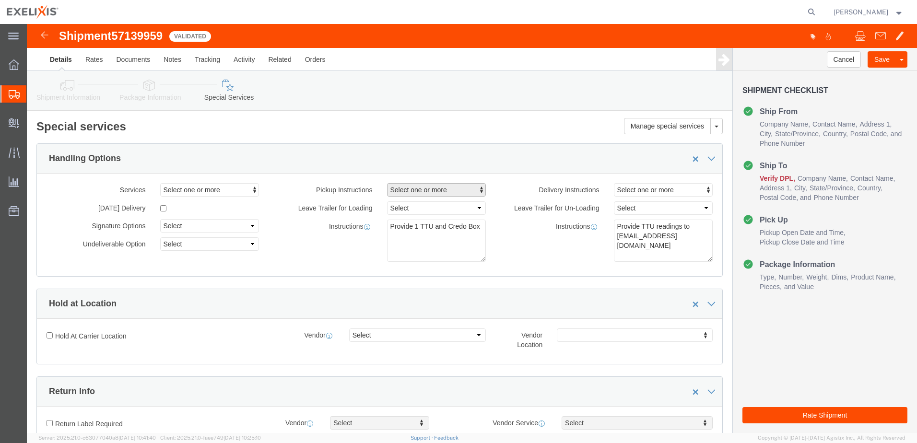
click button "Select one or more"
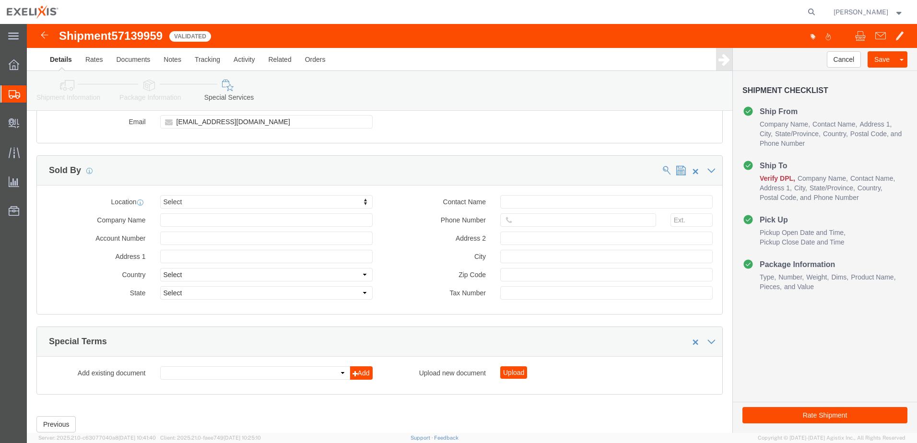
scroll to position [894, 0]
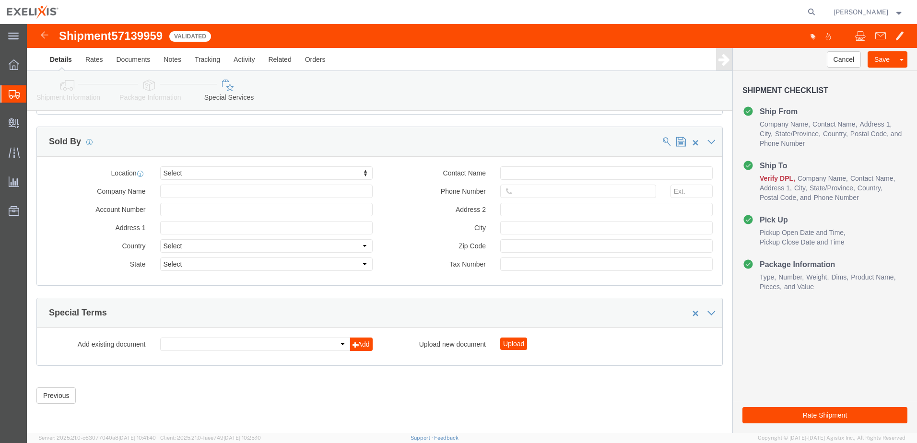
click button "Rate Shipment"
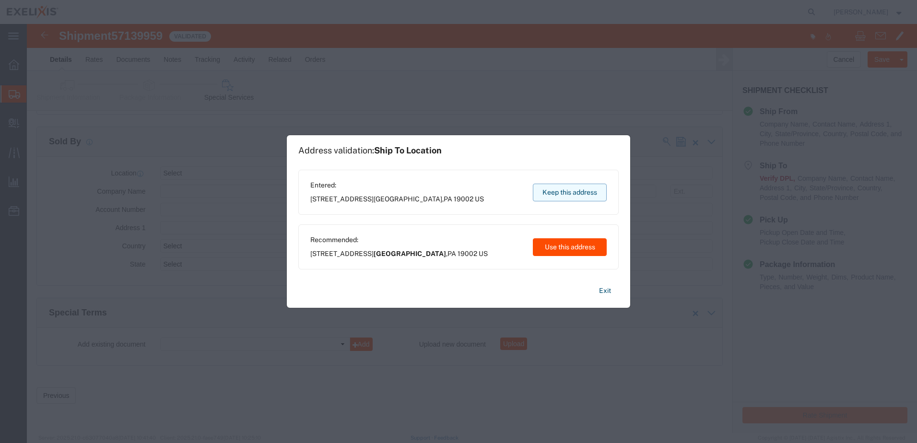
click at [572, 194] on button "Keep this address" at bounding box center [570, 193] width 74 height 18
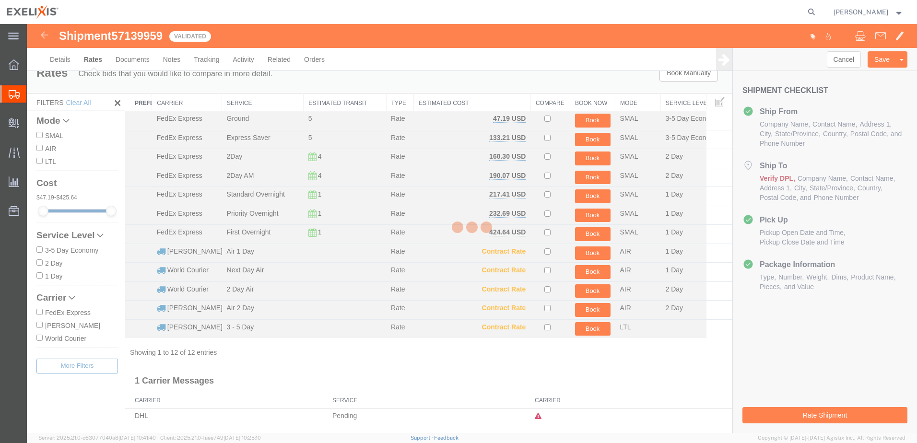
scroll to position [0, 0]
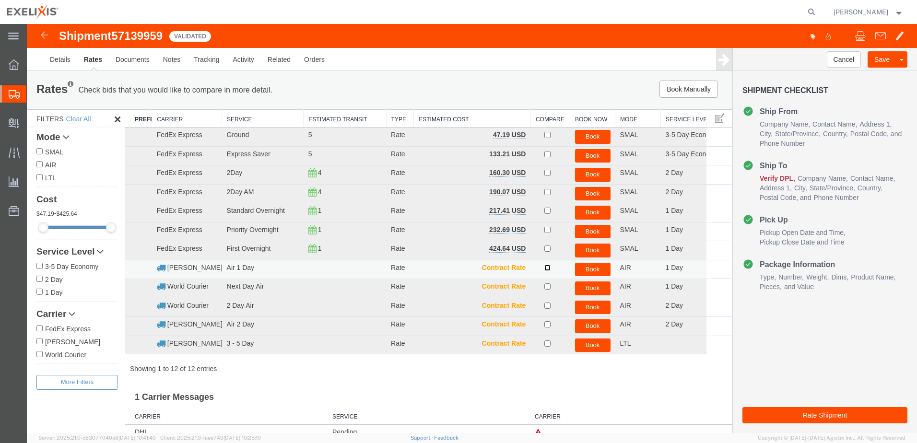
click at [544, 267] on input "checkbox" at bounding box center [547, 268] width 6 height 6
click at [544, 269] on input "checkbox" at bounding box center [547, 268] width 6 height 6
checkbox input "false"
click at [546, 287] on input "checkbox" at bounding box center [547, 286] width 6 height 6
checkbox input "true"
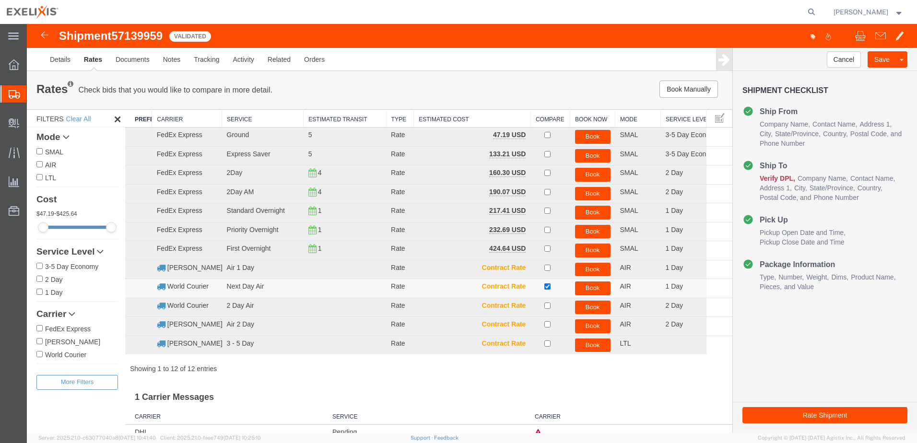
click at [595, 291] on button "Book" at bounding box center [592, 288] width 35 height 14
click at [49, 59] on link "Details" at bounding box center [60, 59] width 34 height 23
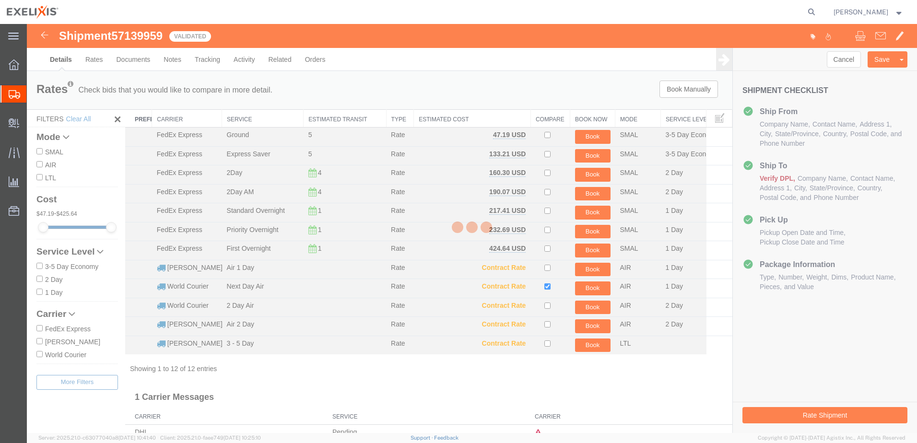
select select "65151"
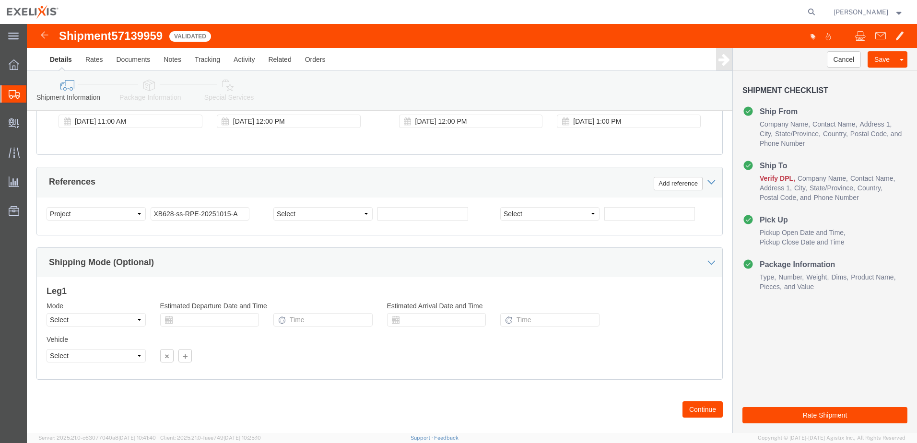
scroll to position [414, 0]
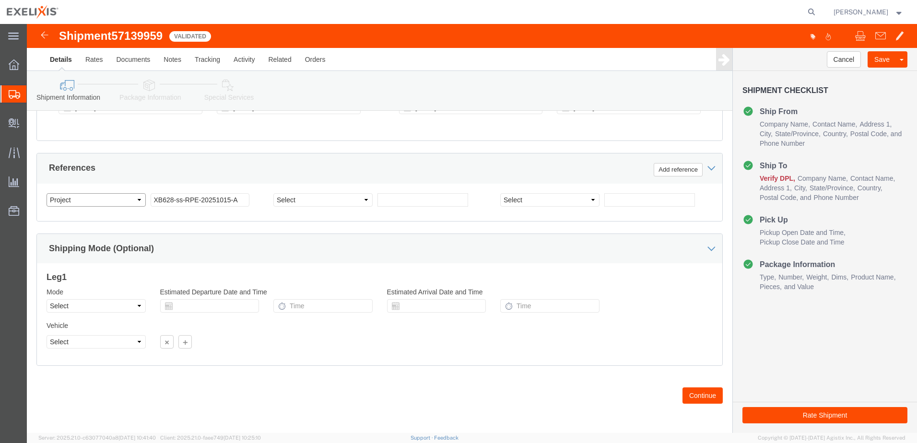
click select "Select Account Type Activity ID Airline Appointment Number ASN Batch Request # …"
click input "XB628-ss-RPE-20251015-A"
drag, startPoint x: 146, startPoint y: 176, endPoint x: 242, endPoint y: 180, distance: 96.4
click div "Select Account Type Activity ID Airline Appointment Number ASN Batch Request # …"
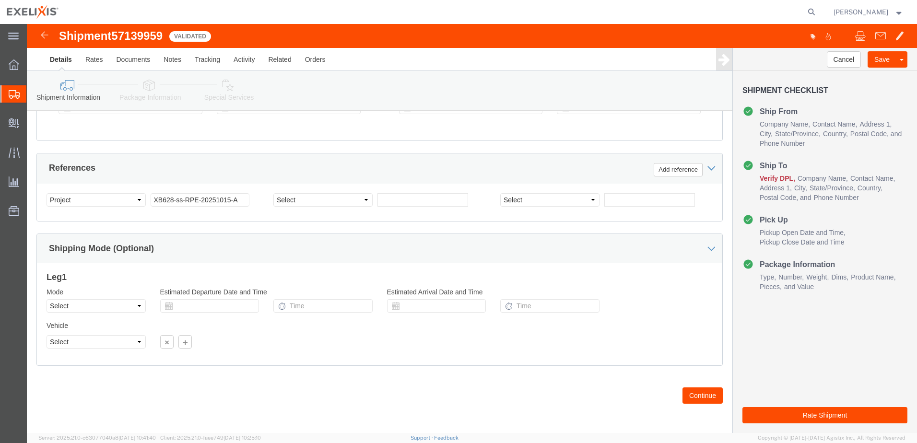
click div "Select Account Type Activity ID Airline Appointment Number ASN Batch Request # …"
drag, startPoint x: 146, startPoint y: 176, endPoint x: 236, endPoint y: 177, distance: 90.6
click div "XB628-ss-RPE-20251015-A"
type input "XB628"
click button "Continue"
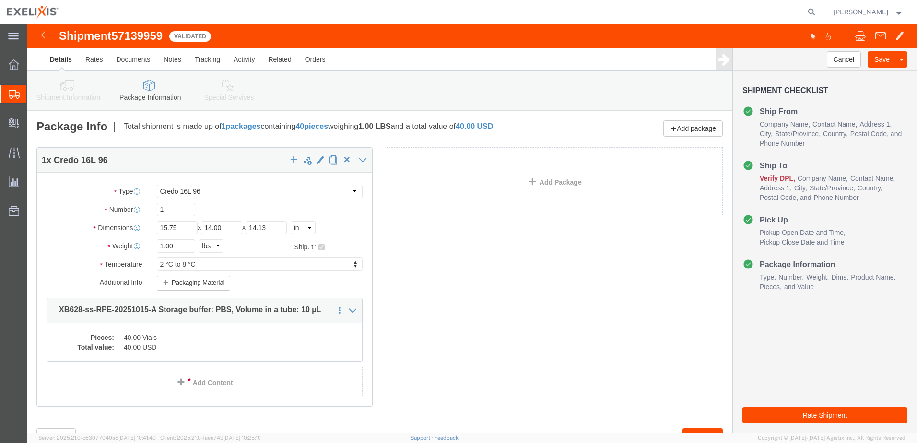
scroll to position [41, 0]
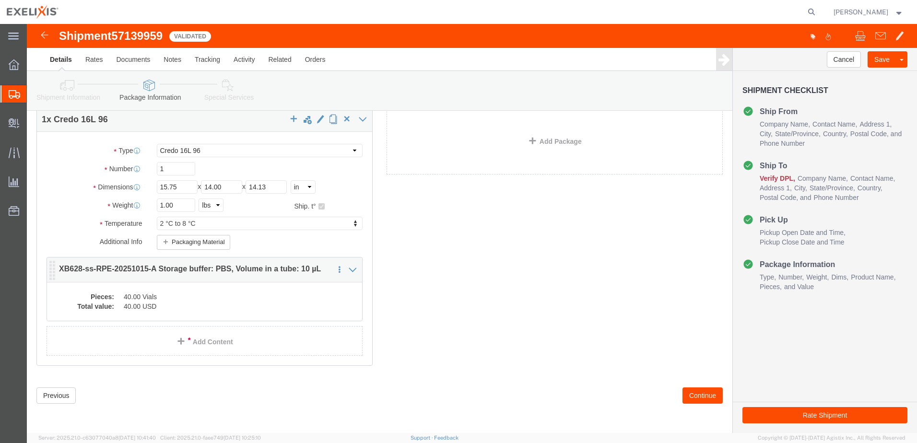
click dd "40.00 USD"
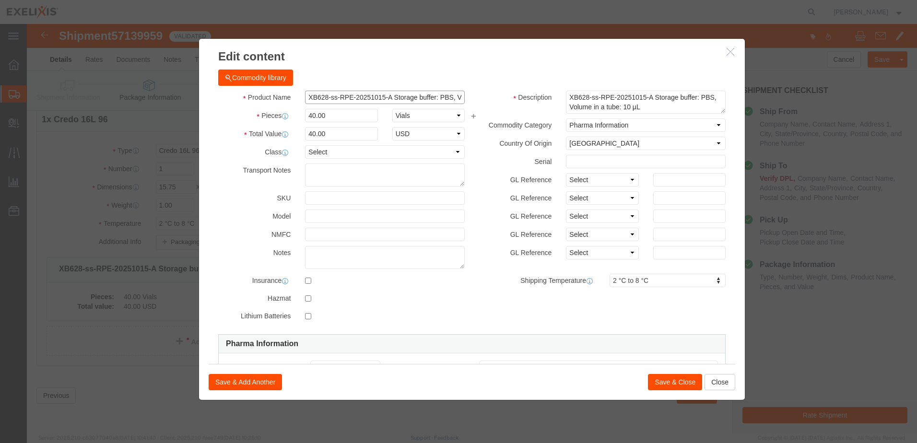
scroll to position [0, 69]
drag, startPoint x: 298, startPoint y: 75, endPoint x: 460, endPoint y: 88, distance: 162.6
click div "Product Name XB628-ss-RPE-20251015-A Storage buffer: PBS, Volume in a tube: 10 …"
click div "Description XB628-ss-RPE-20251015-A Storage buffer: PBS, Volume in a tube: 10 µL"
drag, startPoint x: 297, startPoint y: 75, endPoint x: 429, endPoint y: 64, distance: 132.3
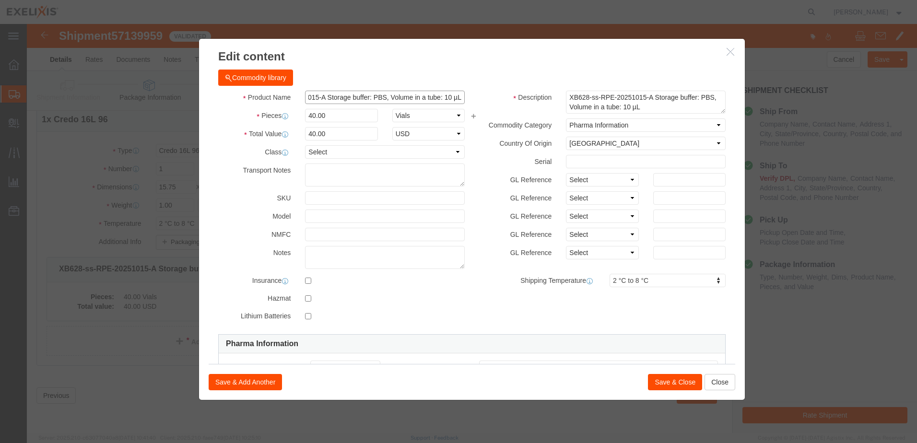
click div "Commodity library Product Name XB628-ss-RPE-20251015-A Storage buffer: PBS, Vol…"
type input "XB628"
click button "Save & Close"
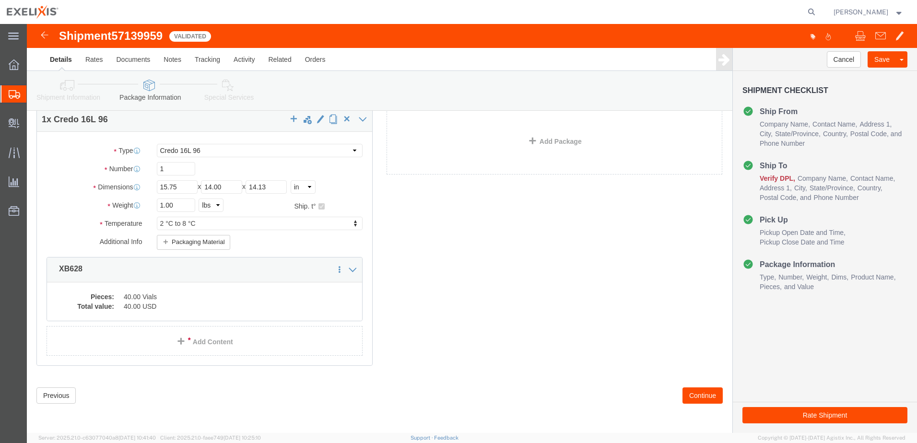
click button "Rate Shipment"
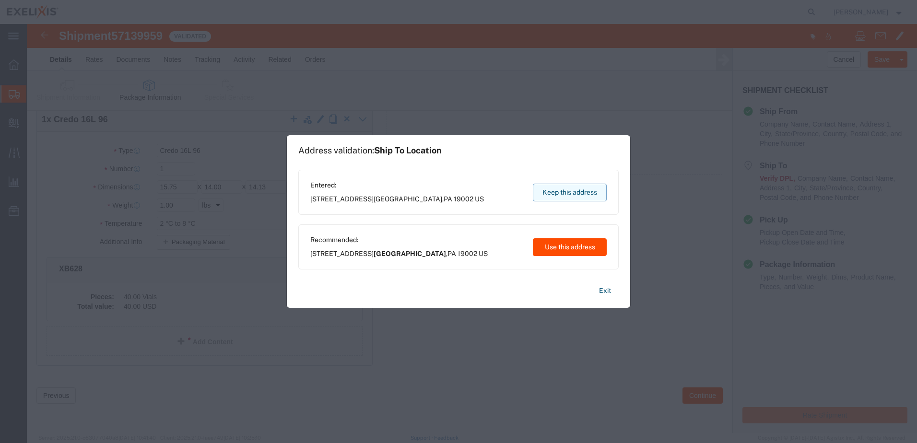
click at [551, 185] on button "Keep this address" at bounding box center [570, 193] width 74 height 18
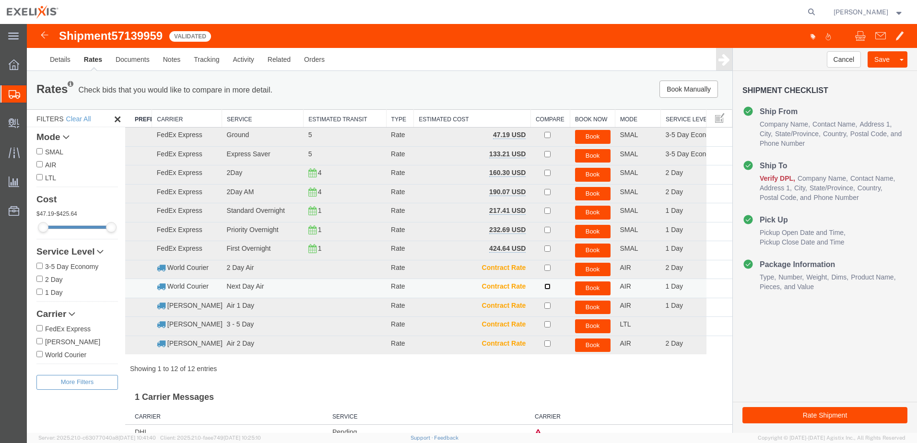
drag, startPoint x: 542, startPoint y: 284, endPoint x: 555, endPoint y: 287, distance: 13.2
click at [544, 284] on input "checkbox" at bounding box center [547, 286] width 6 height 6
checkbox input "true"
click at [585, 288] on button "Book" at bounding box center [592, 288] width 35 height 14
click at [54, 55] on link "Details" at bounding box center [60, 59] width 34 height 23
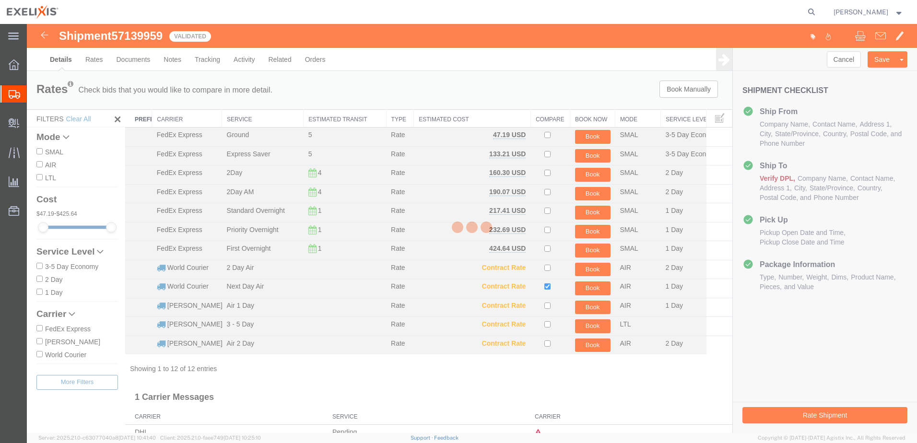
select select "65151"
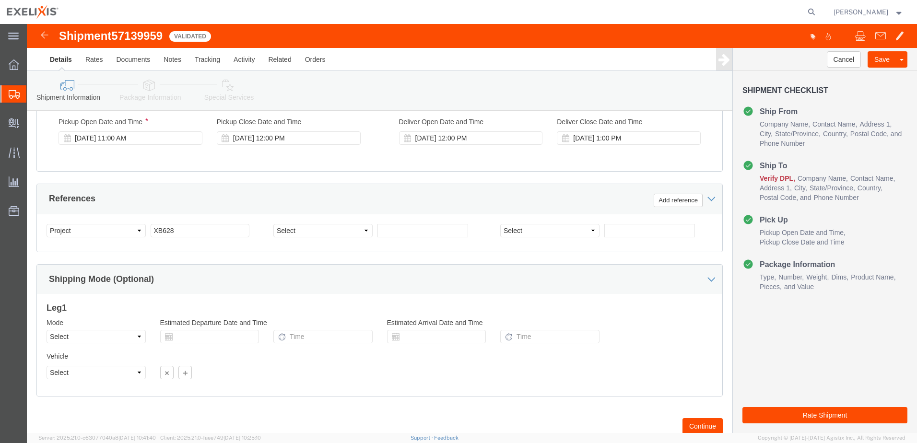
scroll to position [414, 0]
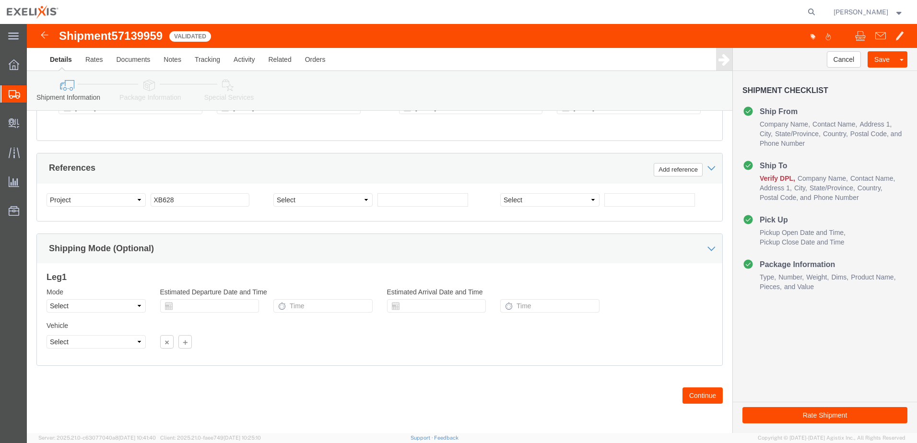
click button "Continue"
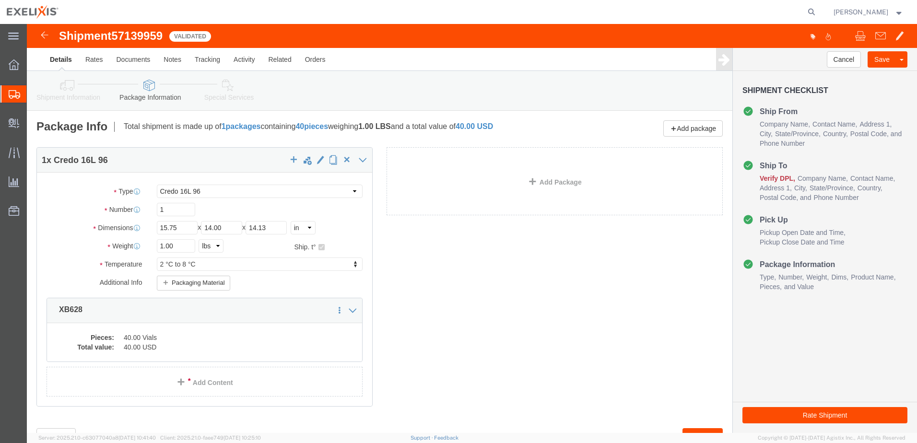
scroll to position [41, 0]
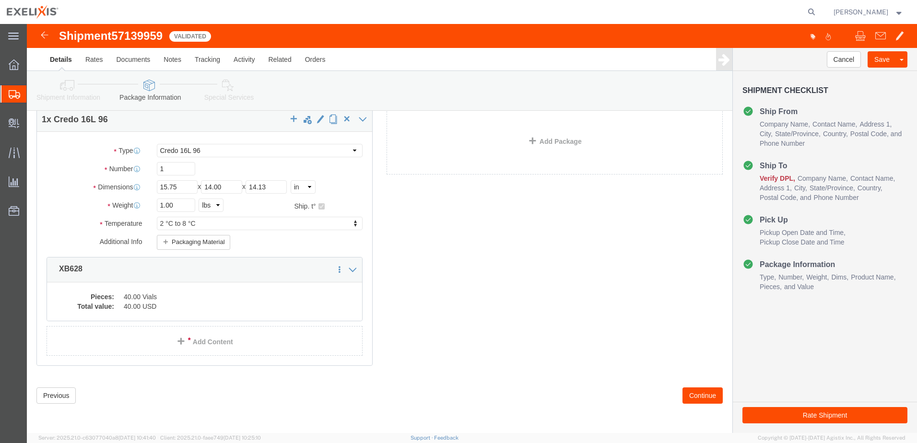
click button "Continue"
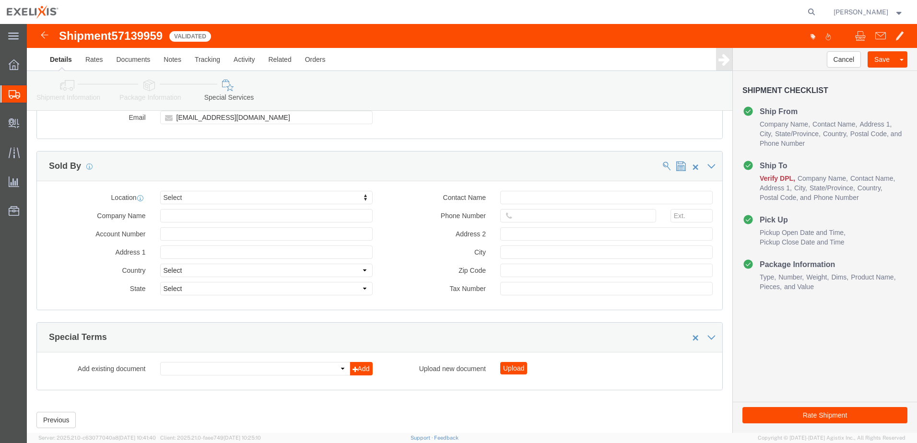
scroll to position [846, 0]
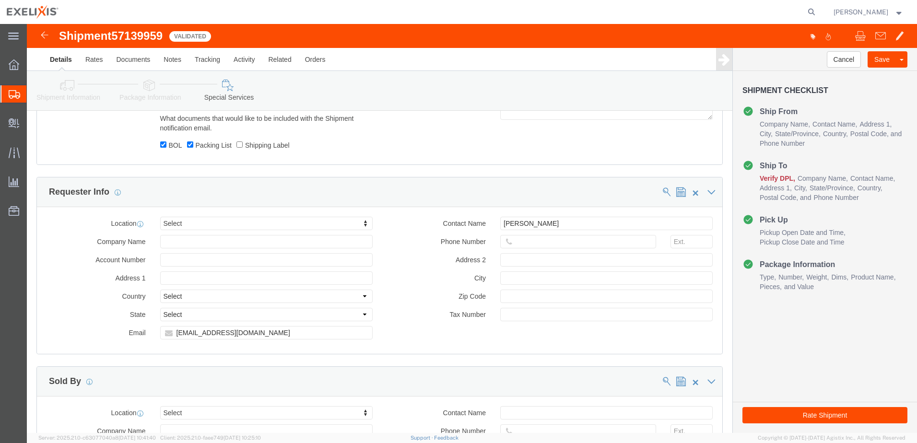
click link "Package Information"
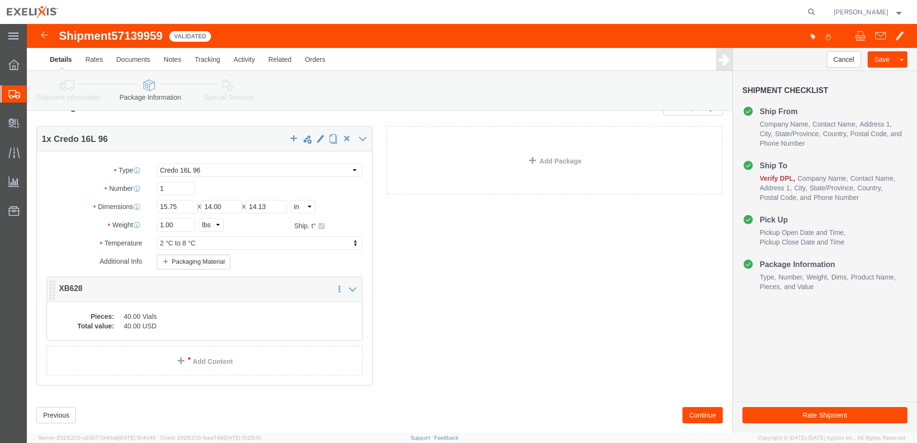
scroll to position [41, 0]
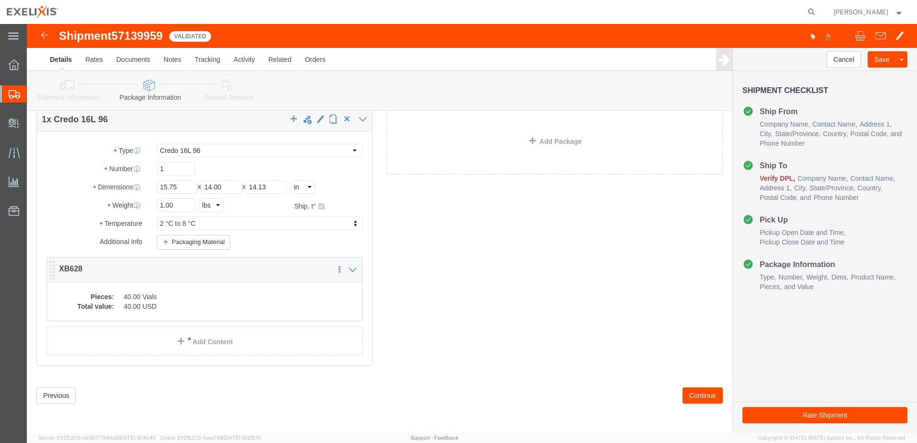
click dd "40.00 Vials"
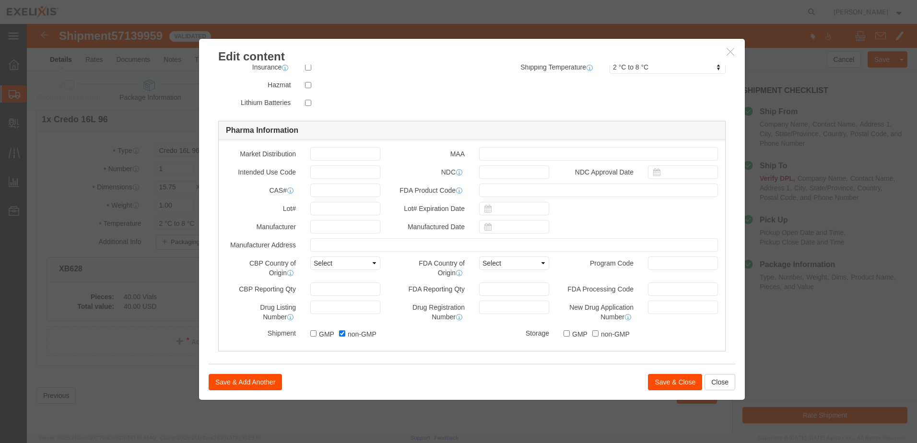
scroll to position [222, 0]
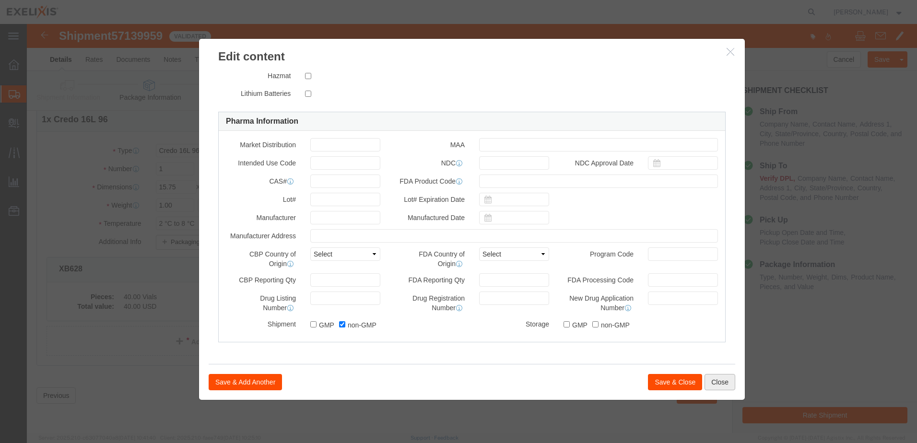
click button "Close"
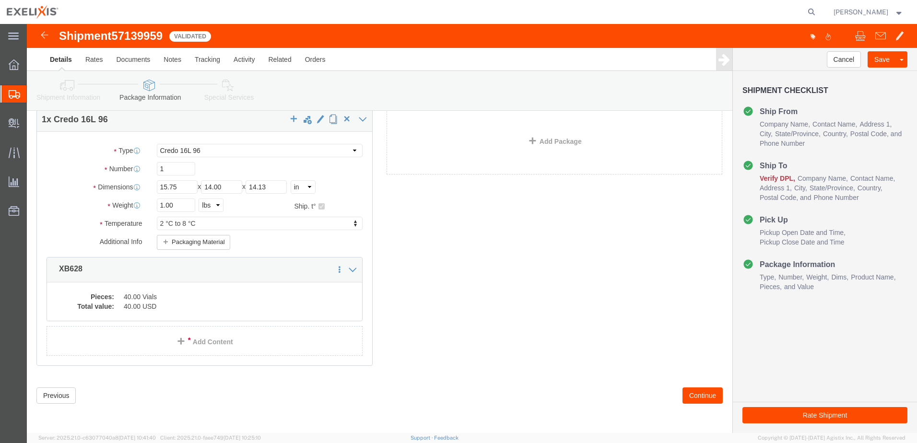
click icon
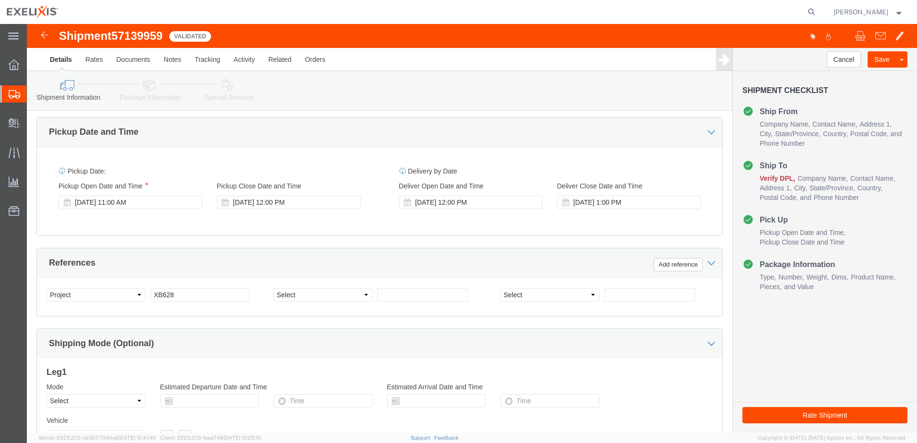
scroll to position [336, 0]
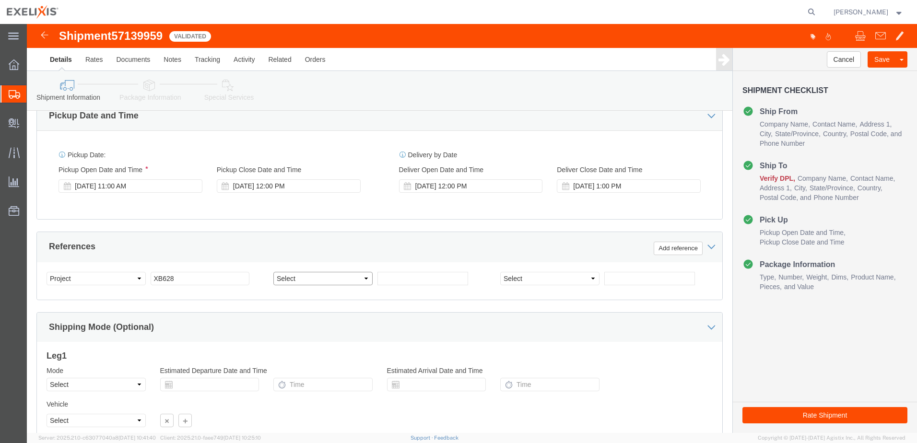
click select "Select Account Type Activity ID Airline Appointment Number ASN Batch Request # …"
click div "Shipping Mode (Optional)"
click select "Select Account Type Activity ID Airline Appointment Number ASN Batch Request # …"
click div "Shipping Mode (Optional)"
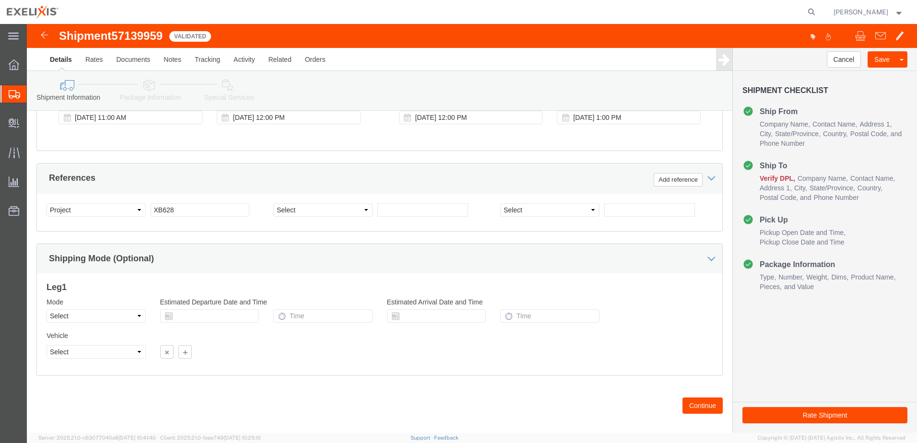
scroll to position [414, 0]
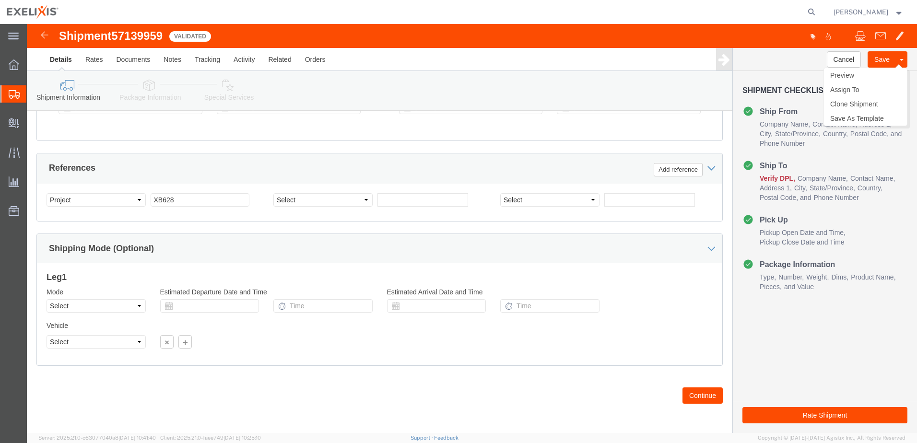
click button "Save"
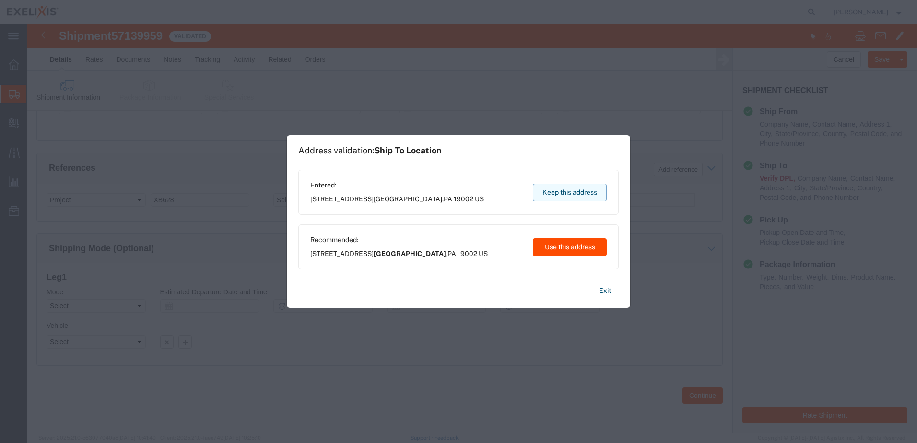
click at [558, 189] on button "Keep this address" at bounding box center [570, 193] width 74 height 18
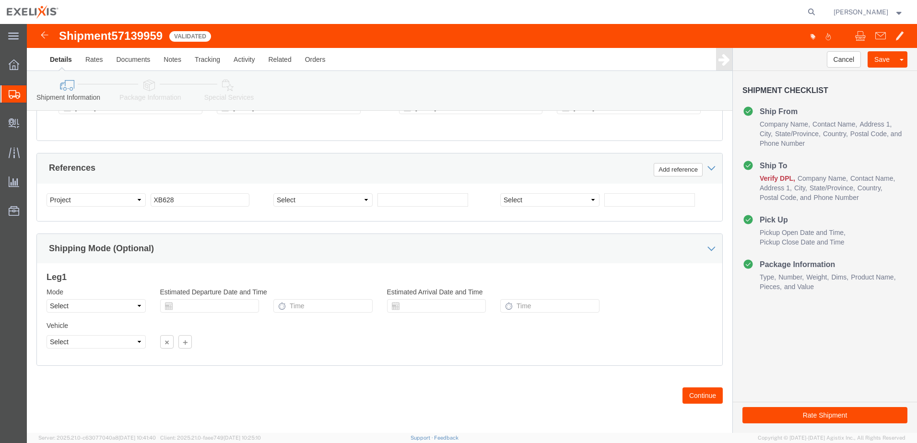
click at [8, 94] on div at bounding box center [13, 93] width 27 height 17
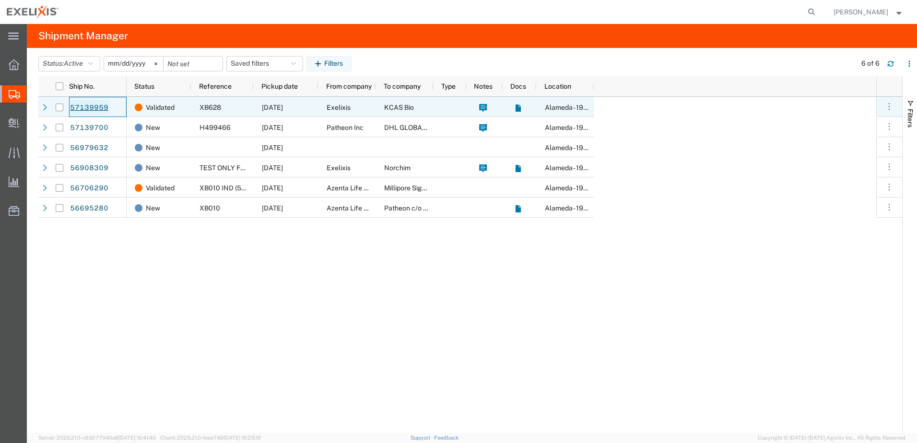
click at [79, 107] on link "57139959" at bounding box center [89, 107] width 39 height 15
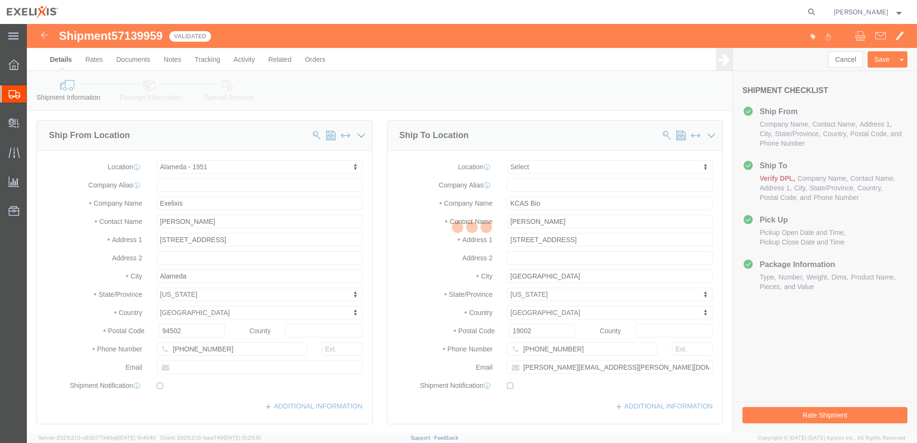
select select "65151"
select select
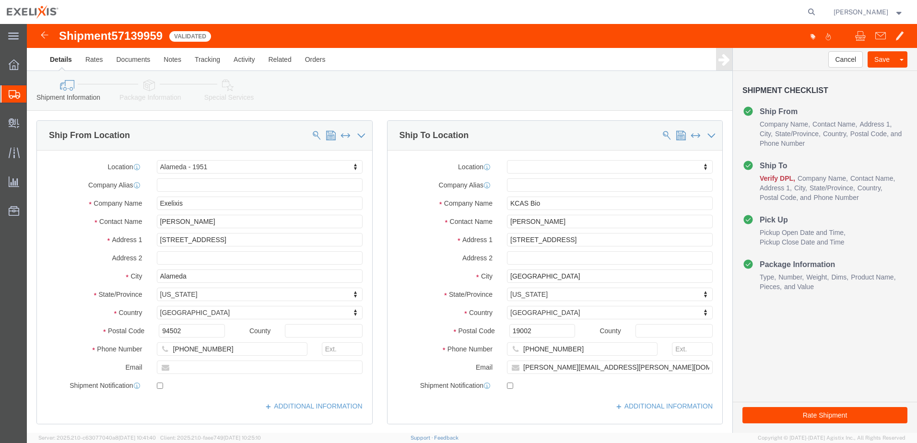
click span "Verify DPL"
click button "Rate Shipment"
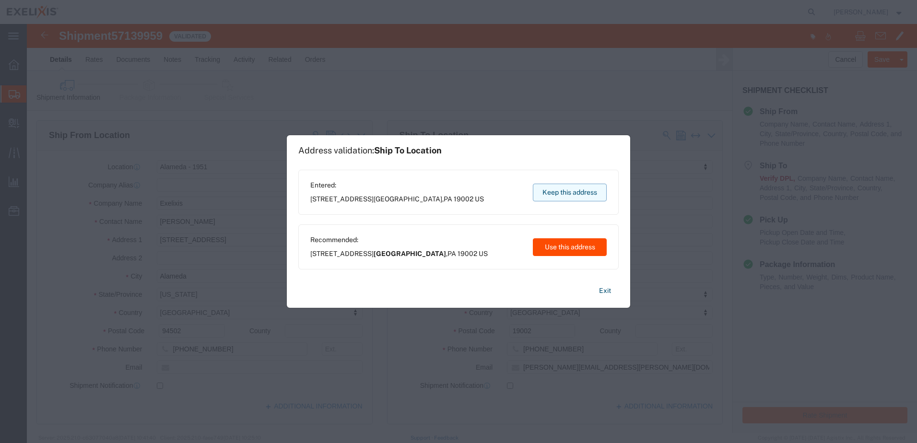
click at [592, 188] on button "Keep this address" at bounding box center [570, 193] width 74 height 18
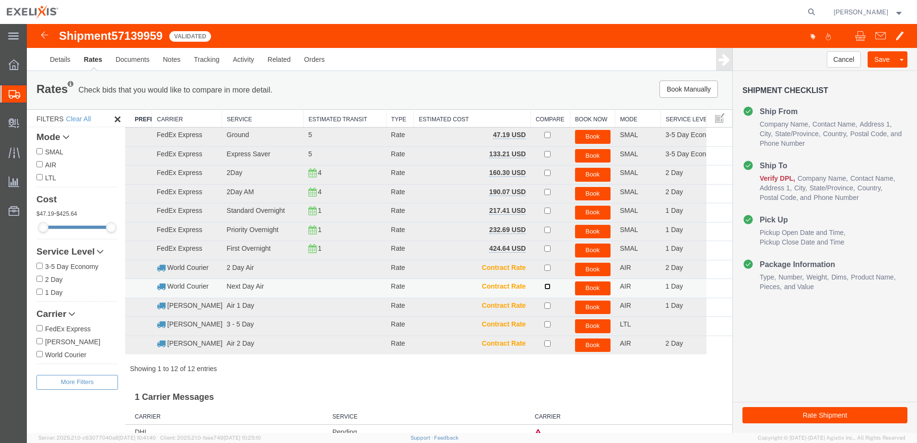
click at [544, 288] on input "checkbox" at bounding box center [547, 286] width 6 height 6
checkbox input "true"
click at [589, 291] on button "Book" at bounding box center [592, 288] width 35 height 14
